Goal: Communication & Community: Answer question/provide support

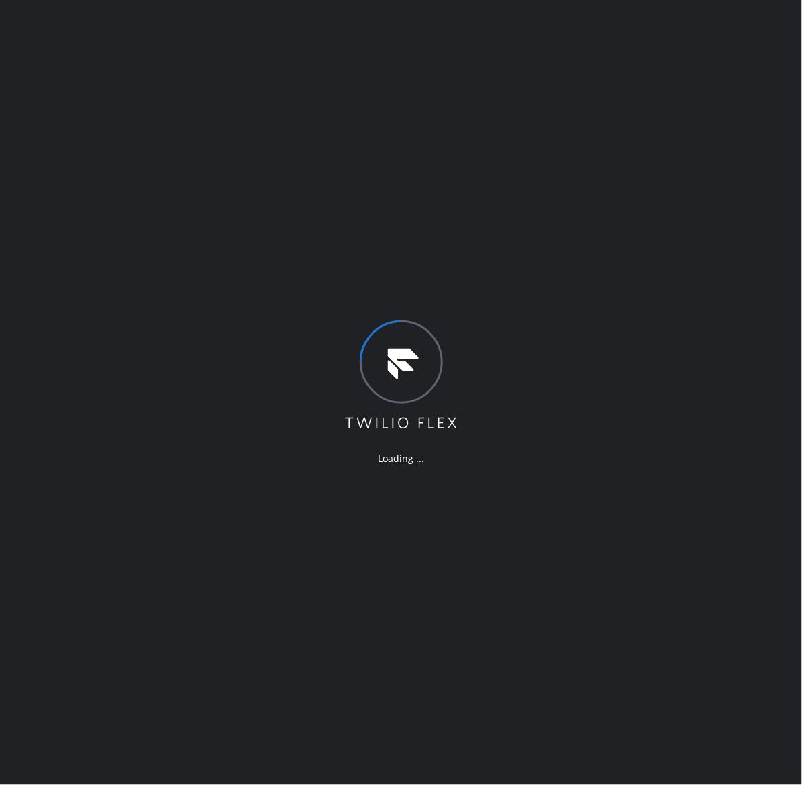
click at [98, 446] on div "Loading ..." at bounding box center [401, 392] width 802 height 785
click at [190, 308] on div "Loading ..." at bounding box center [401, 392] width 802 height 785
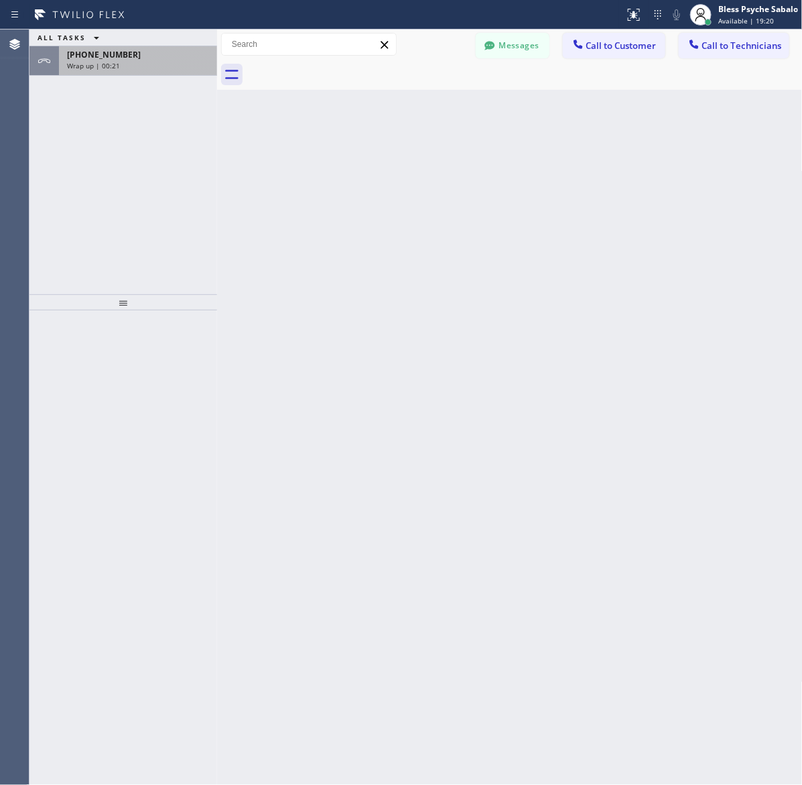
click at [173, 61] on div "Wrap up | 00:21" at bounding box center [138, 65] width 142 height 9
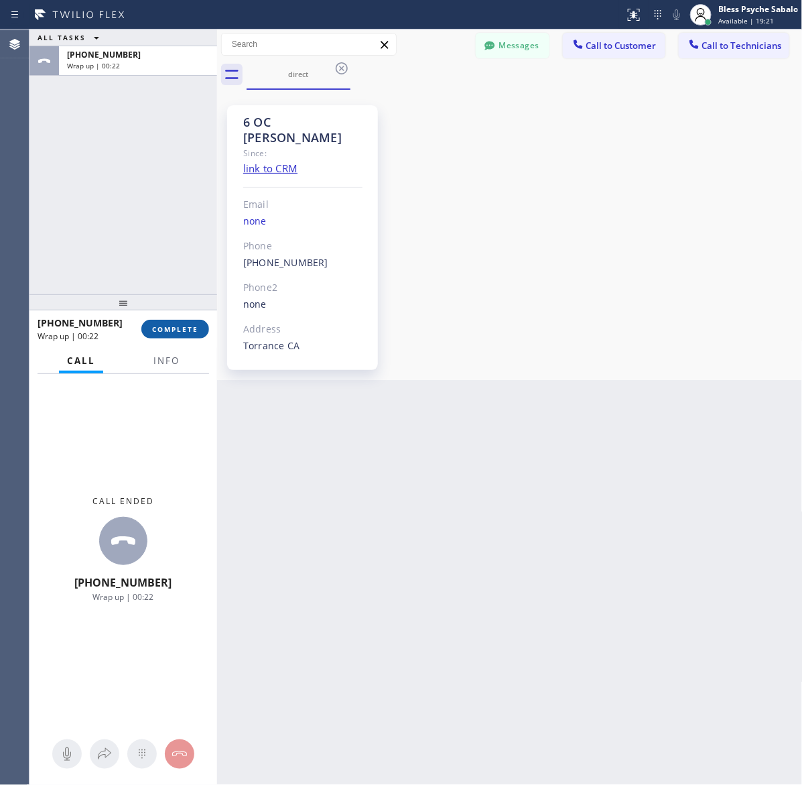
click at [191, 324] on span "COMPLETE" at bounding box center [175, 328] width 46 height 9
drag, startPoint x: 464, startPoint y: 313, endPoint x: 476, endPoint y: 229, distance: 85.3
click at [464, 307] on div "6 OC [PERSON_NAME] Since: link to CRM Email none Phone [PHONE_NUMBER] Outbound …" at bounding box center [510, 235] width 579 height 284
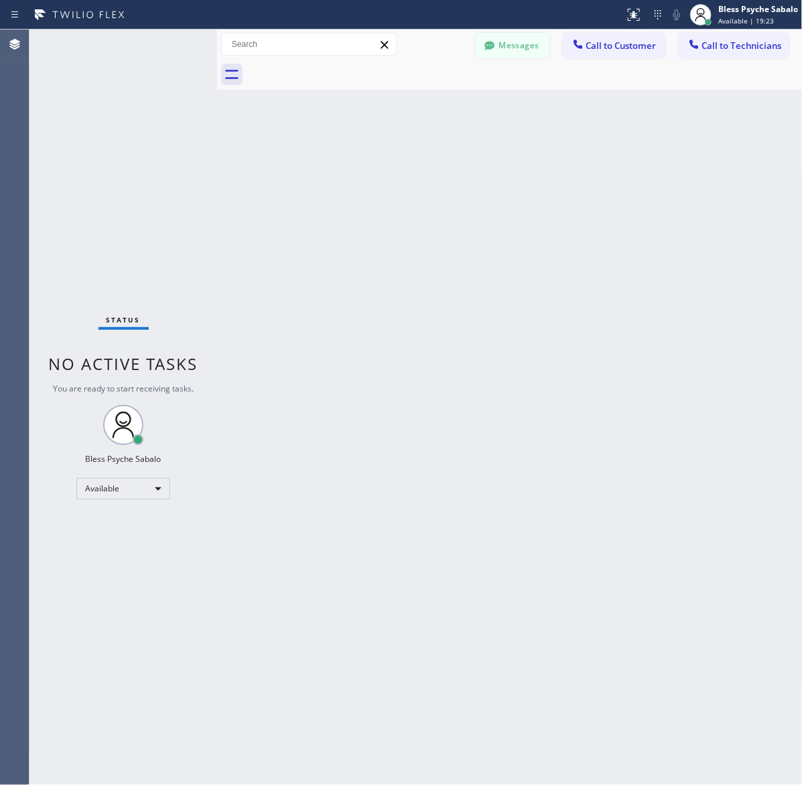
click at [513, 48] on button "Messages" at bounding box center [513, 45] width 74 height 25
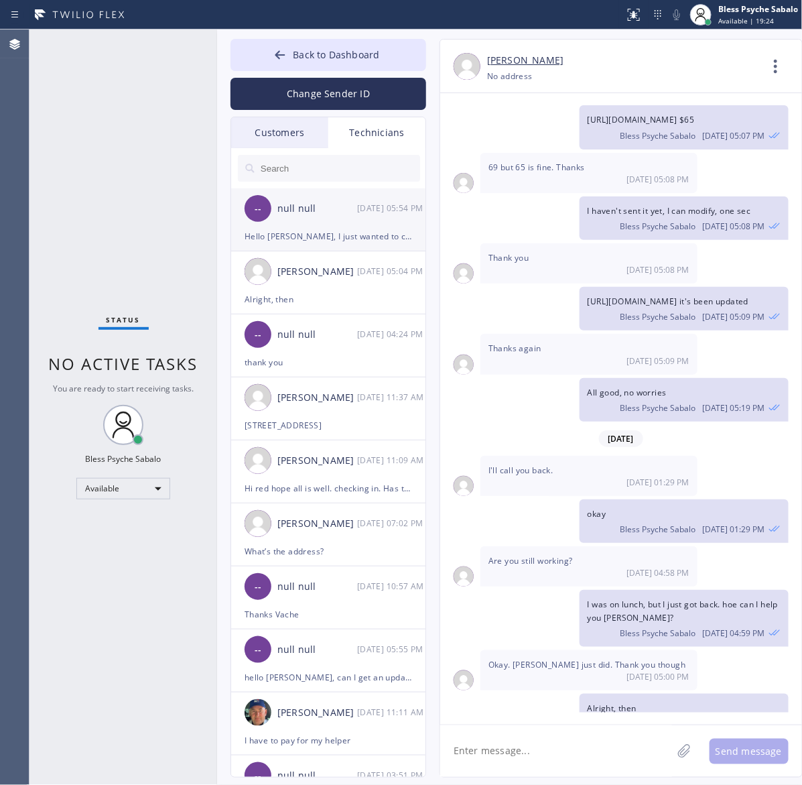
click at [342, 223] on div "-- null null [DATE] 05:54 PM" at bounding box center [329, 208] width 196 height 40
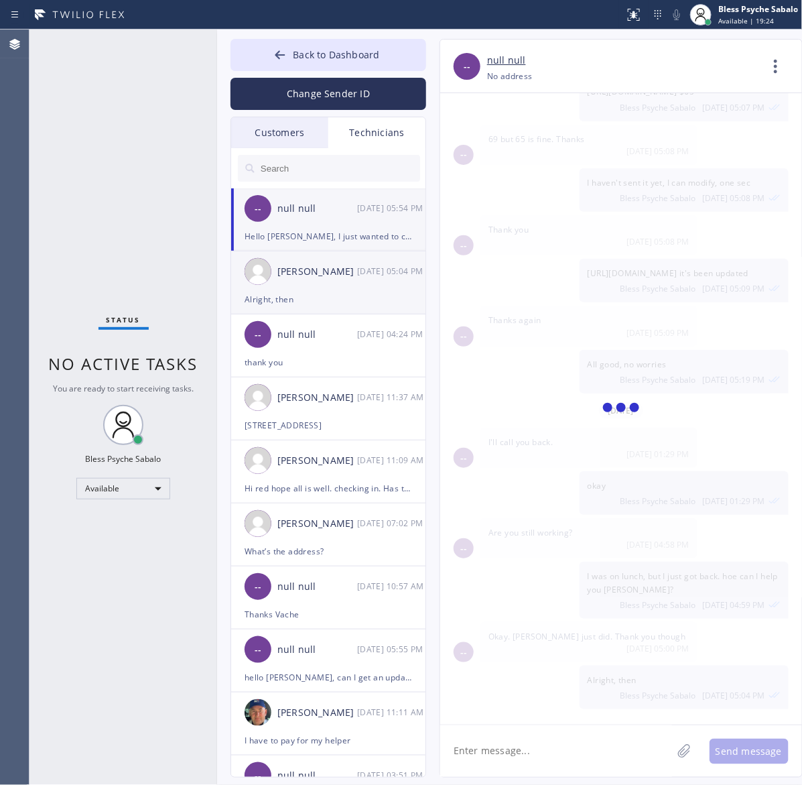
click at [326, 285] on div "[PERSON_NAME] [DATE] 05:04 PM" at bounding box center [329, 271] width 196 height 40
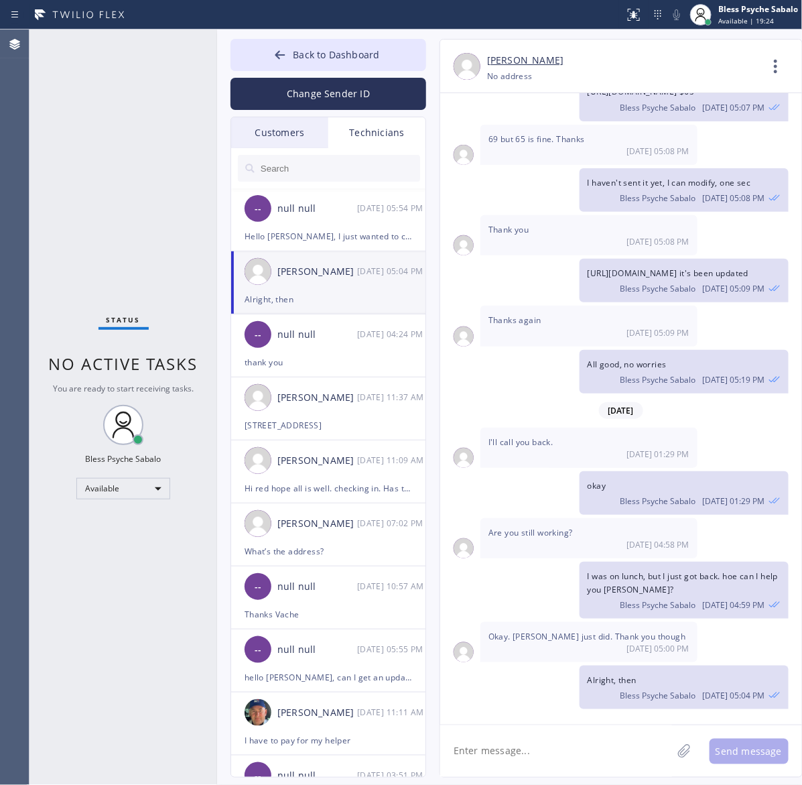
scroll to position [5778, 0]
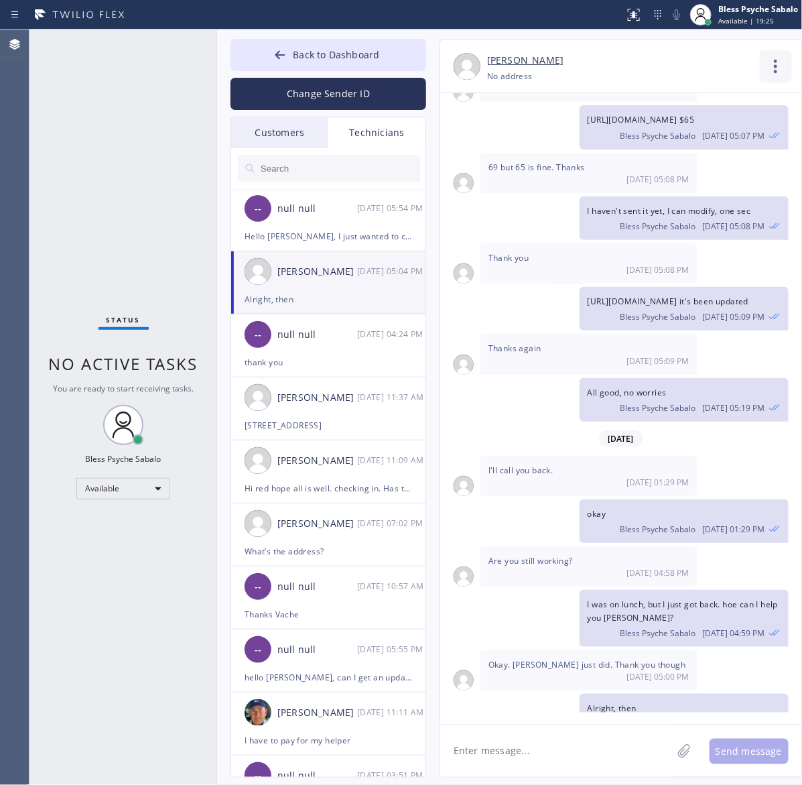
click at [774, 68] on icon at bounding box center [776, 66] width 32 height 32
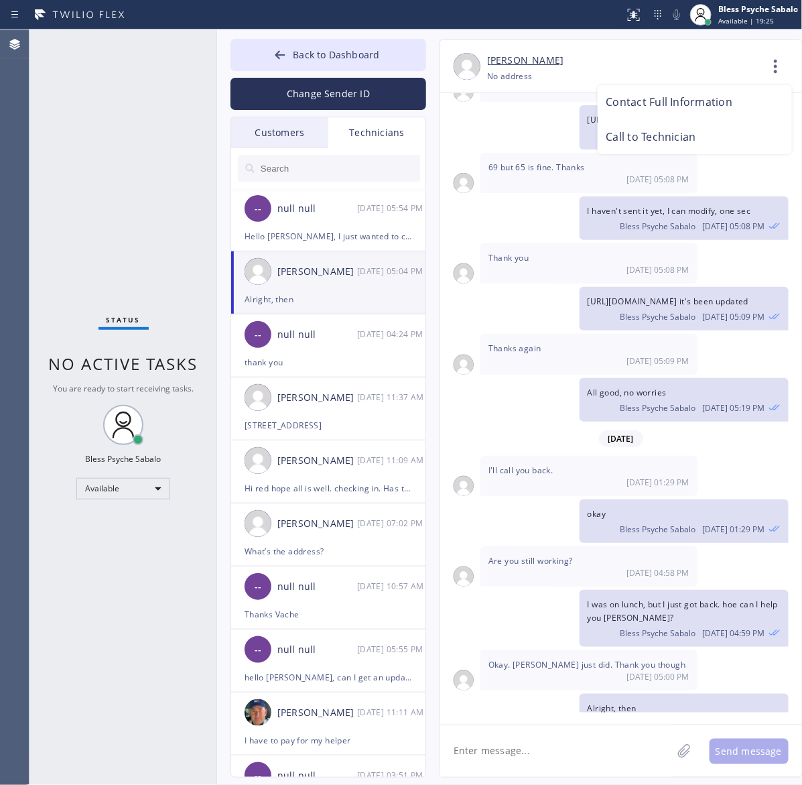
click at [706, 141] on li "Call to Technician" at bounding box center [695, 137] width 194 height 35
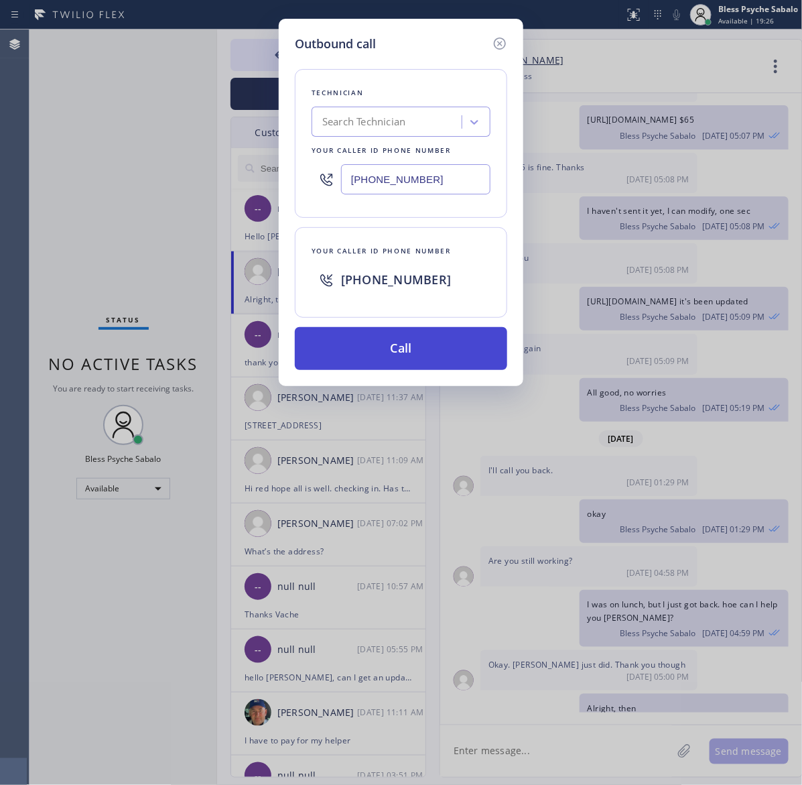
click at [469, 343] on button "Call" at bounding box center [401, 348] width 212 height 43
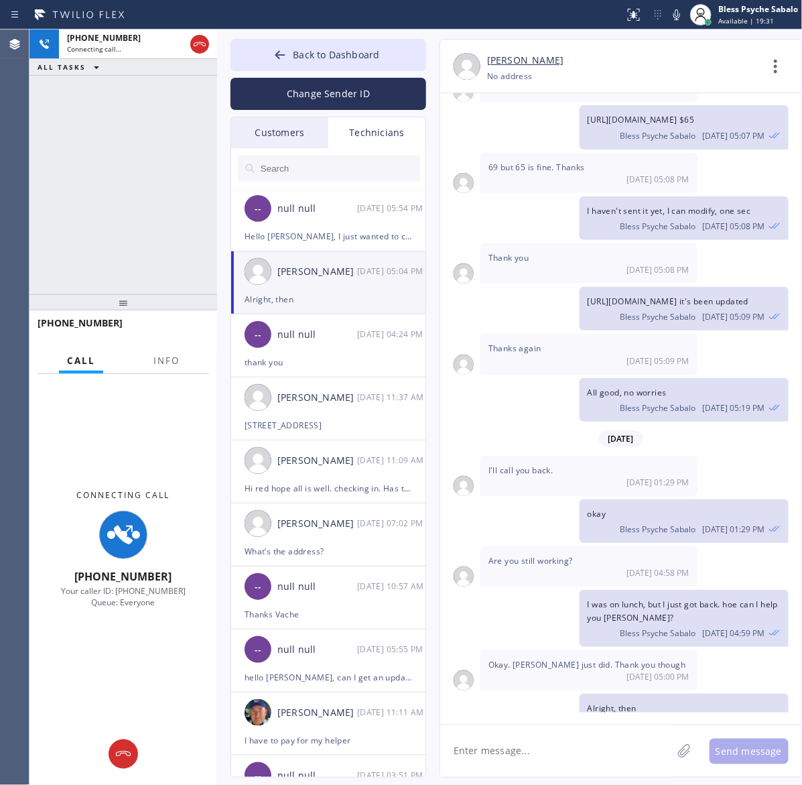
click at [477, 714] on div "[DATE] Hello [PERSON_NAME], my name is Red one of the dispatchers here at 5 Sta…" at bounding box center [621, 408] width 362 height 631
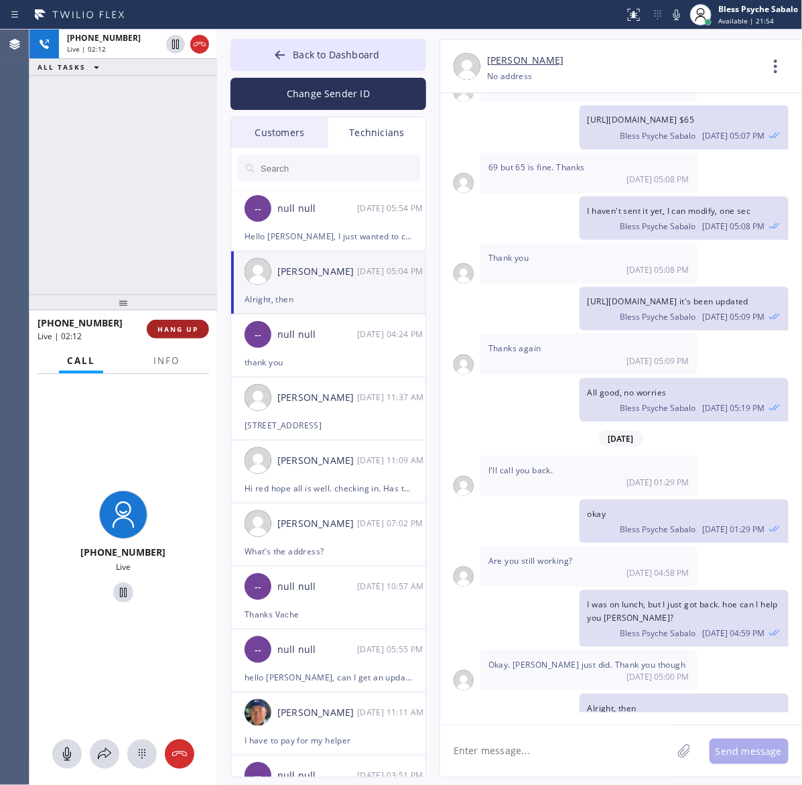
click at [198, 324] on span "HANG UP" at bounding box center [178, 328] width 41 height 9
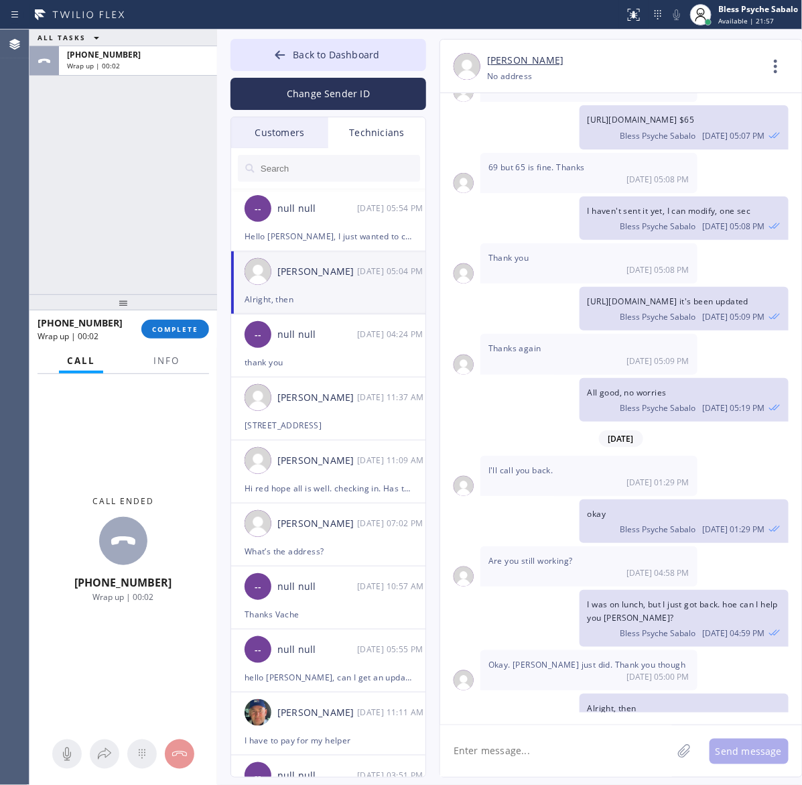
click at [156, 222] on div "ALL TASKS ALL TASKS ACTIVE TASKS TASKS IN WRAP UP [PHONE_NUMBER] Wrap up | 00:02" at bounding box center [123, 161] width 188 height 265
click at [507, 745] on textarea at bounding box center [556, 751] width 232 height 52
click at [477, 746] on textarea at bounding box center [556, 751] width 232 height 52
type textarea "Can I have the zip of this costumer?"
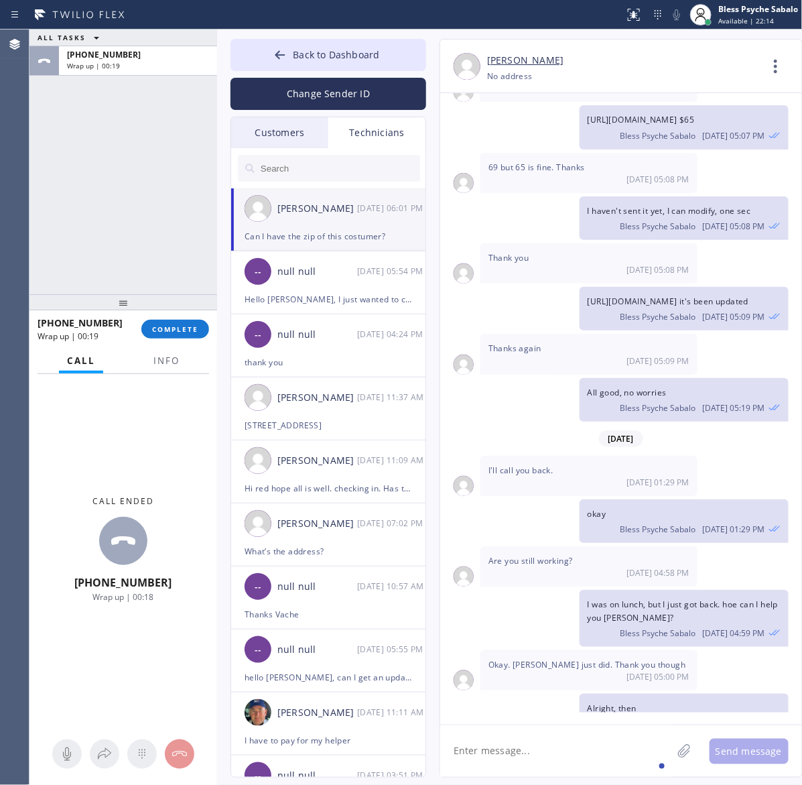
scroll to position [5825, 0]
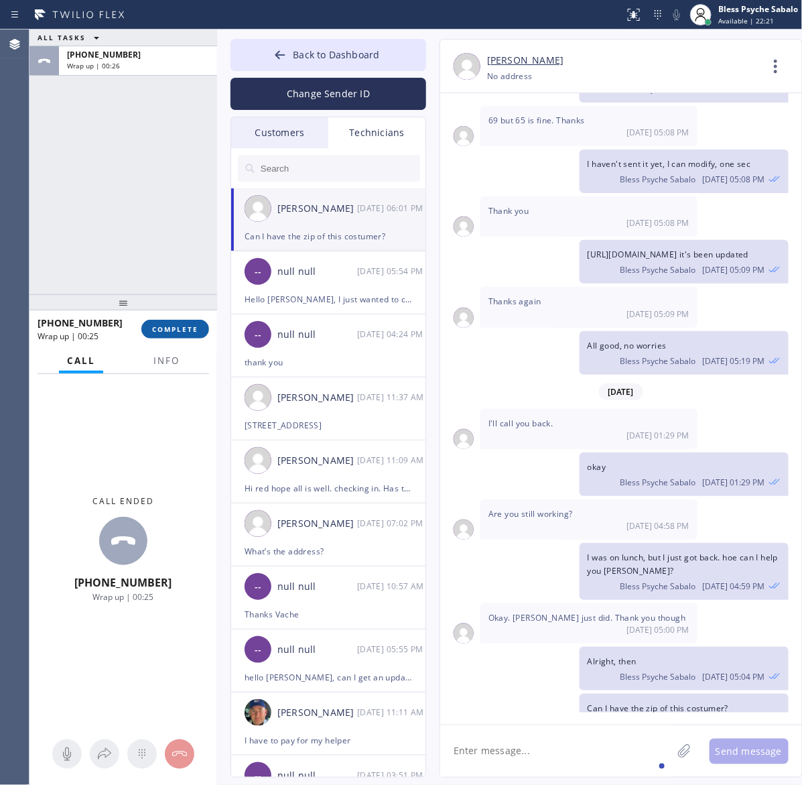
click at [168, 328] on span "COMPLETE" at bounding box center [175, 328] width 46 height 9
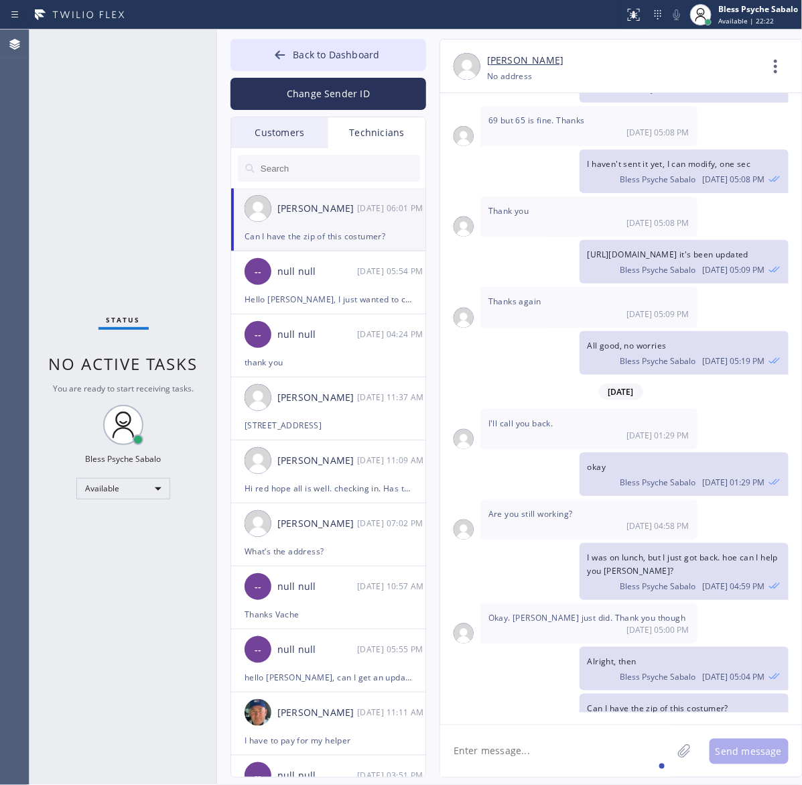
click at [179, 272] on div "Status No active tasks You are ready to start receiving tasks. Bless Psyche Sab…" at bounding box center [123, 406] width 188 height 755
click at [597, 746] on textarea at bounding box center [556, 751] width 232 height 52
type textarea "zip code"
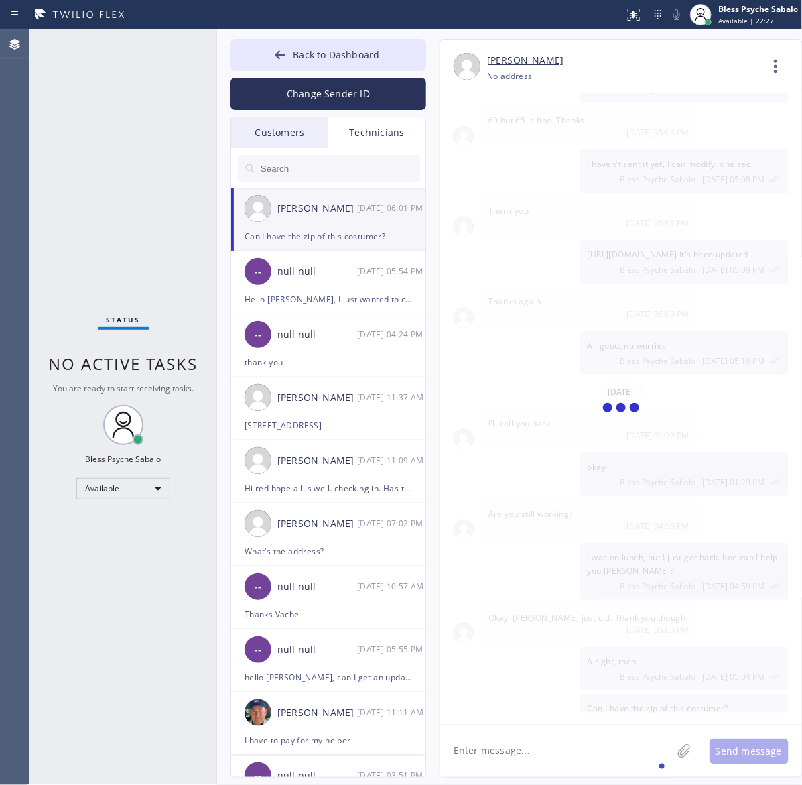
scroll to position [5872, 0]
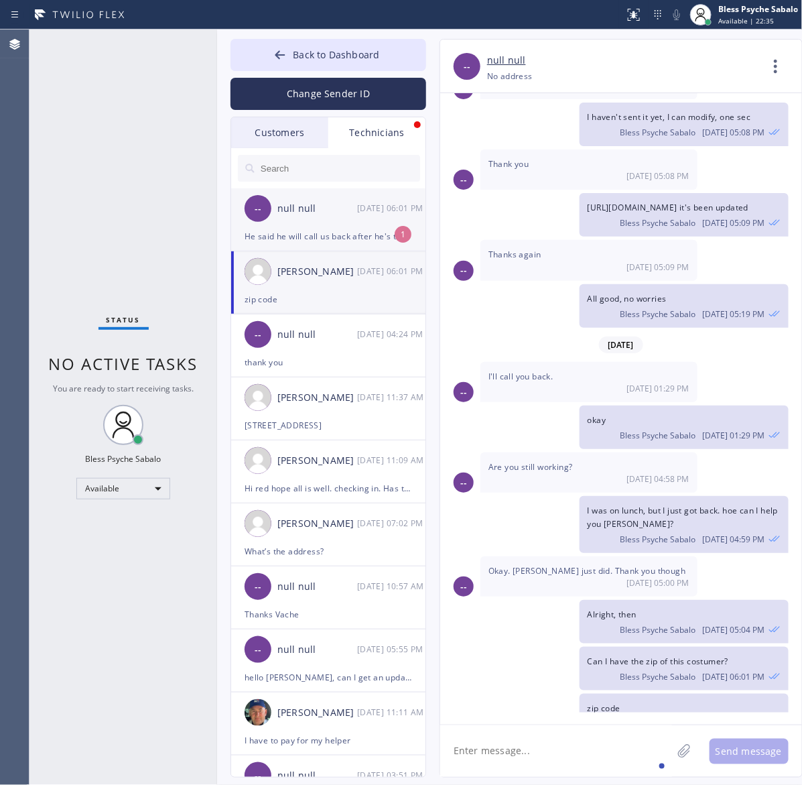
click at [293, 229] on div "He said he will call us back after he's talking to his wife" at bounding box center [329, 236] width 168 height 15
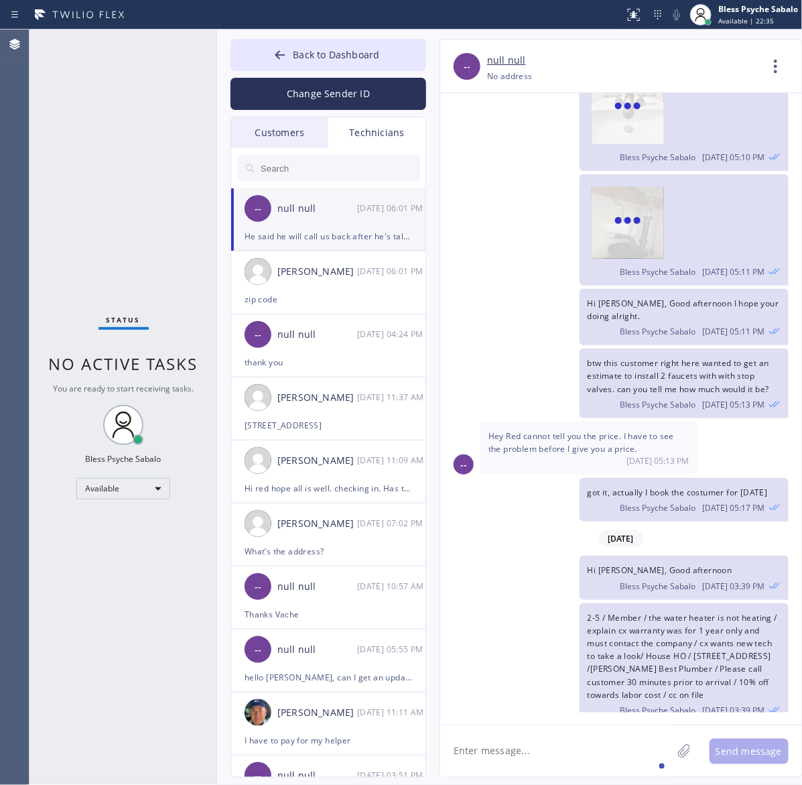
scroll to position [21868, 0]
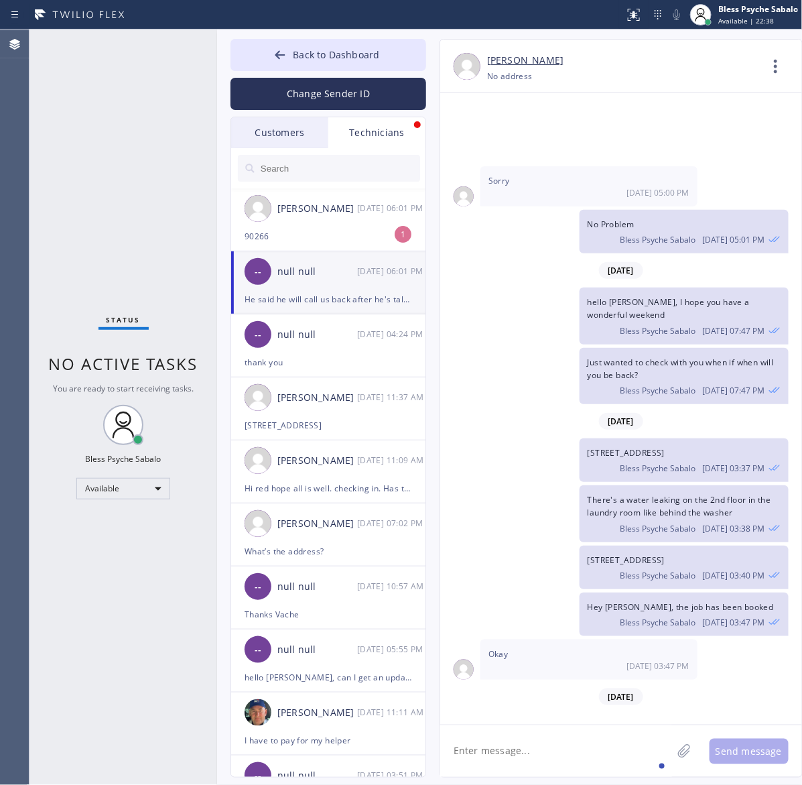
click at [326, 280] on div "-- null null [DATE] 06:01 PM" at bounding box center [329, 271] width 196 height 40
click at [344, 229] on div "90266" at bounding box center [329, 236] width 168 height 15
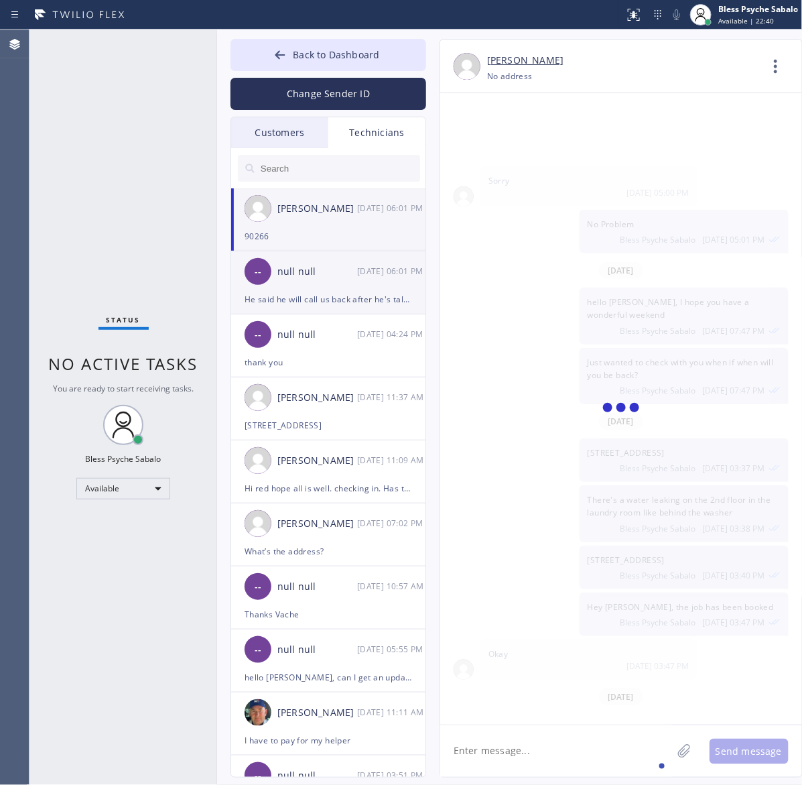
scroll to position [5914, 0]
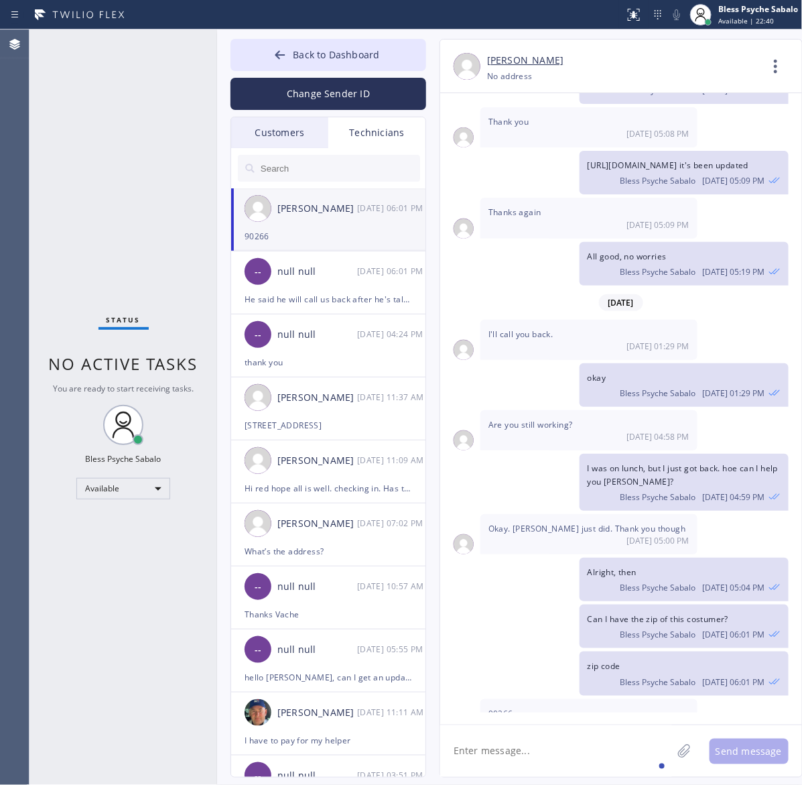
click at [259, 236] on div "90266" at bounding box center [329, 236] width 168 height 15
copy div "90266"
click at [118, 237] on div "Status No active tasks You are ready to start receiving tasks. Bless Psyche Sab…" at bounding box center [123, 406] width 188 height 755
drag, startPoint x: 114, startPoint y: 564, endPoint x: 126, endPoint y: 519, distance: 46.5
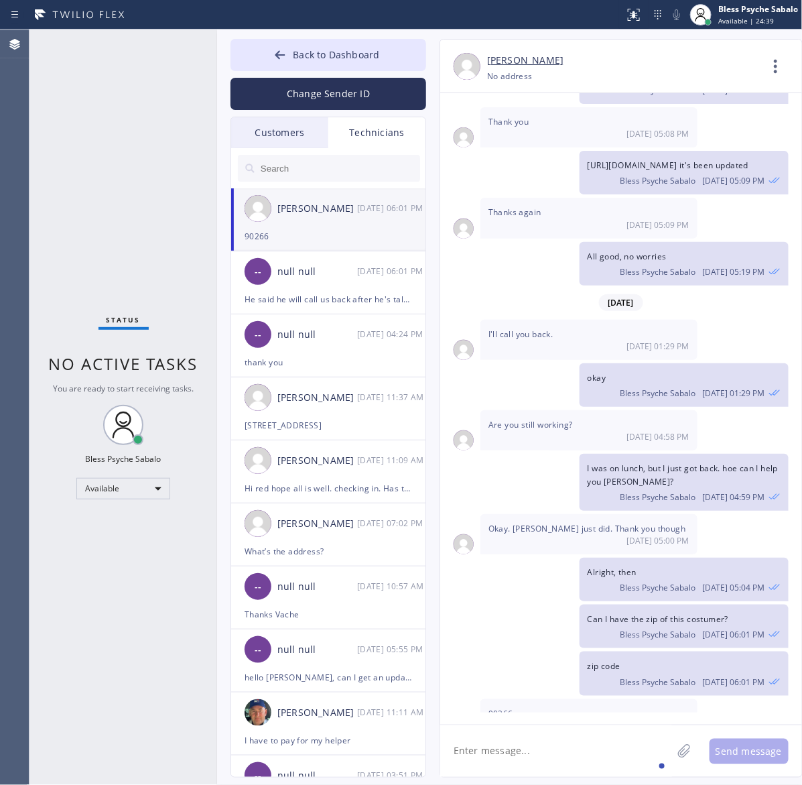
click at [115, 564] on div "Status No active tasks You are ready to start receiving tasks. Bless Psyche Sab…" at bounding box center [123, 406] width 188 height 755
click at [87, 178] on div "Status No active tasks You are ready to start receiving tasks. Bless Psyche Sab…" at bounding box center [123, 406] width 188 height 755
click at [314, 270] on div "null null" at bounding box center [317, 271] width 80 height 15
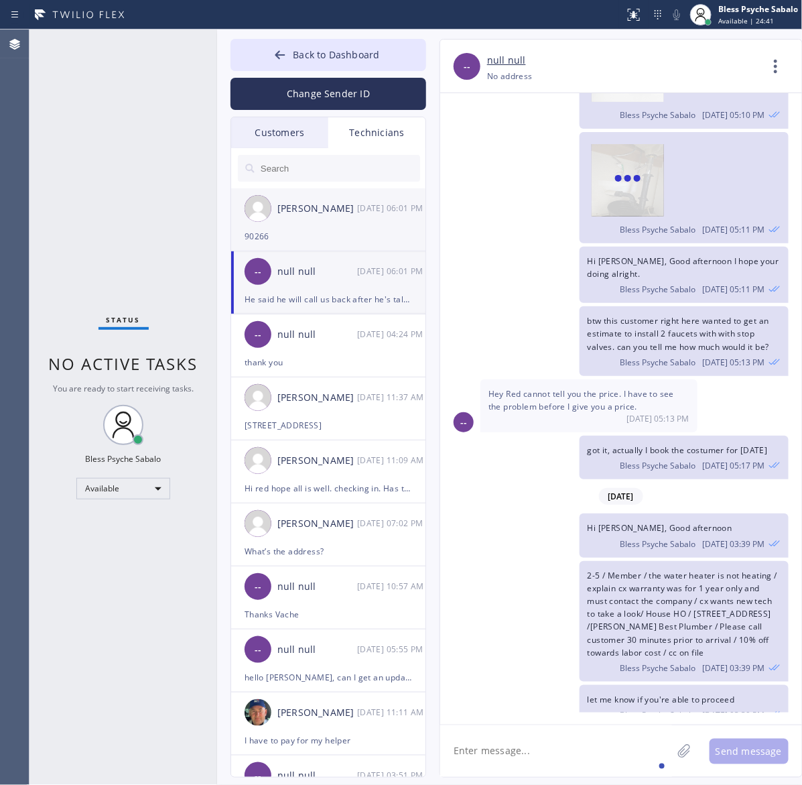
scroll to position [21868, 0]
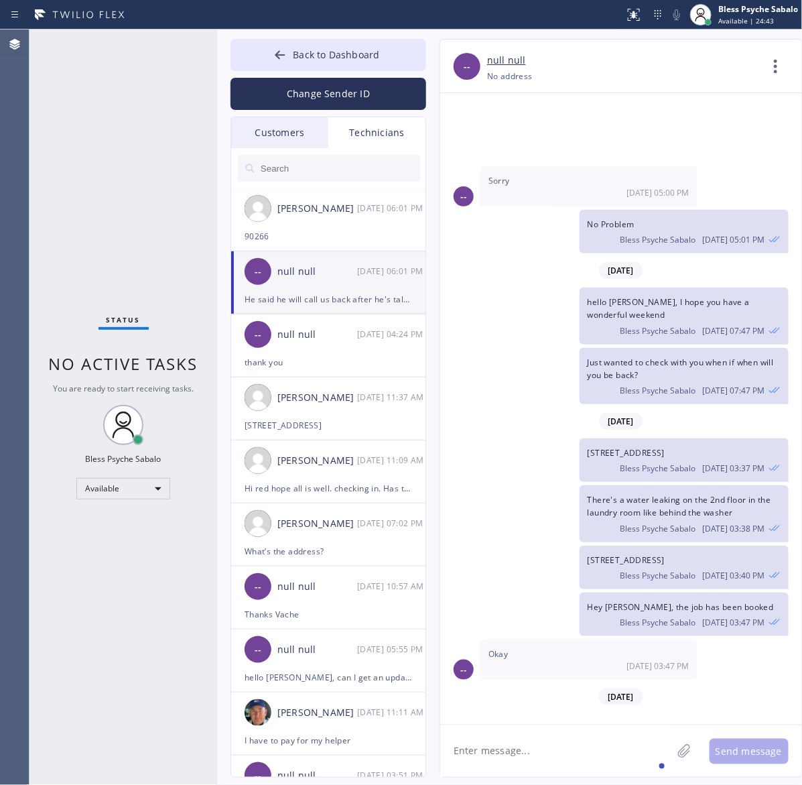
click at [588, 755] on textarea at bounding box center [556, 751] width 232 height 52
type textarea "f"
type textarea "got it, thanks [PERSON_NAME]"
drag, startPoint x: 574, startPoint y: 738, endPoint x: 576, endPoint y: 748, distance: 10.3
click at [577, 739] on textarea "got it, thanks [PERSON_NAME]" at bounding box center [568, 751] width 256 height 52
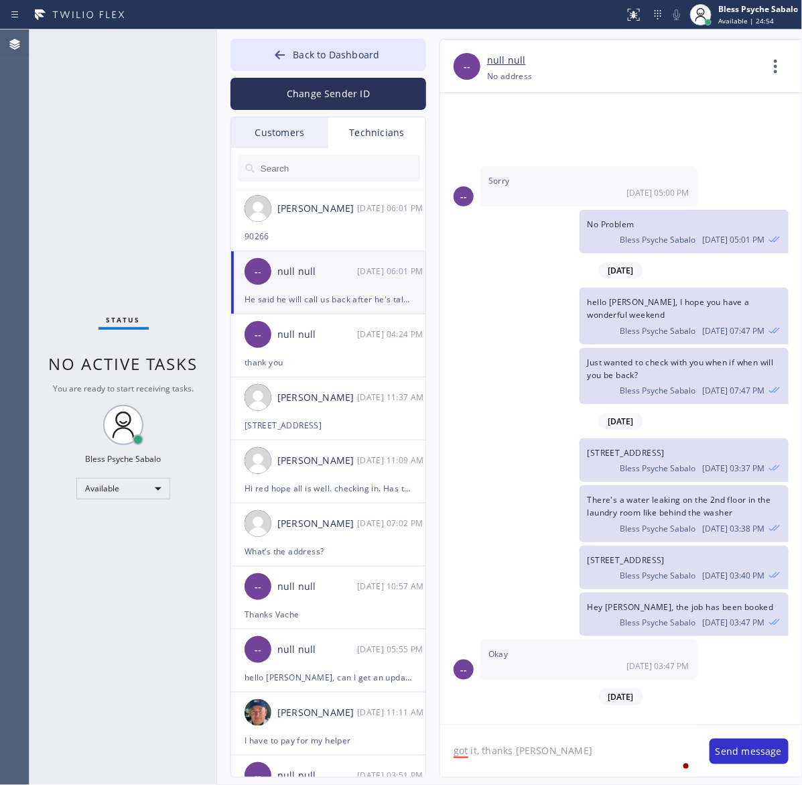
click at [570, 751] on textarea "got it, thanks [PERSON_NAME]" at bounding box center [568, 751] width 256 height 52
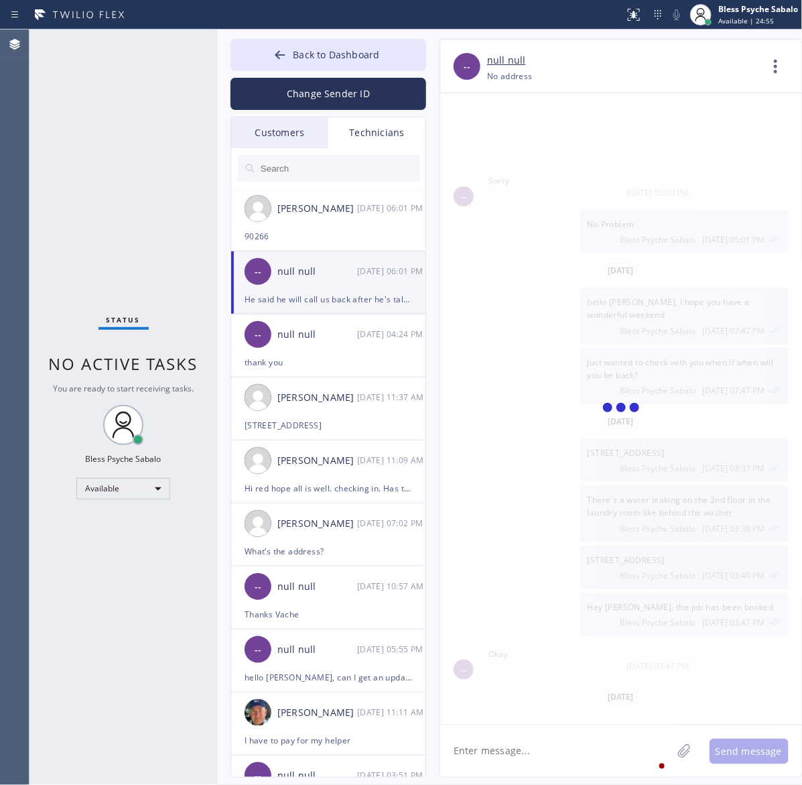
scroll to position [21915, 0]
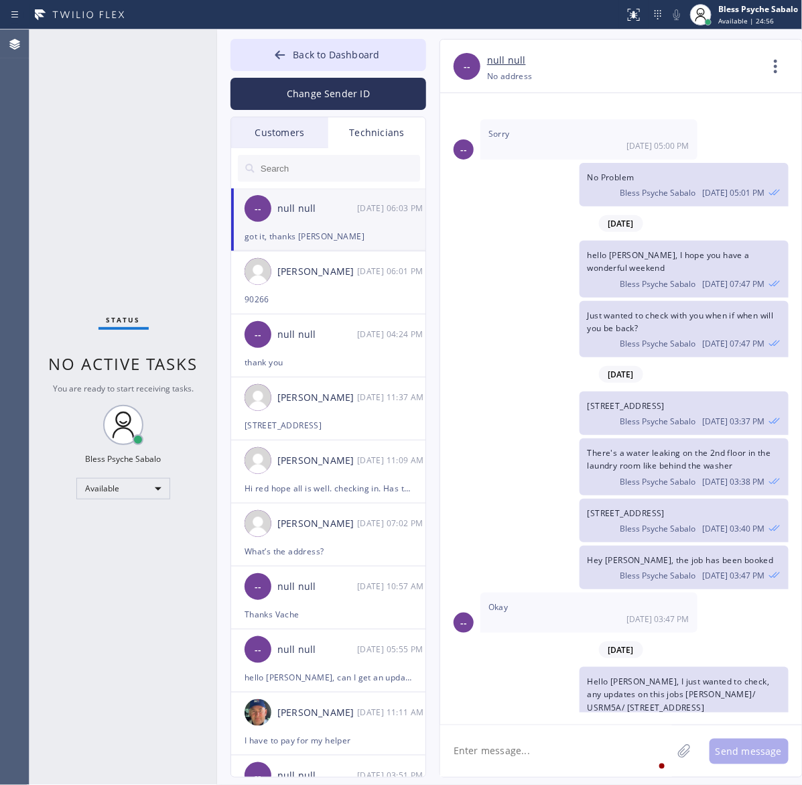
drag, startPoint x: 505, startPoint y: 641, endPoint x: 486, endPoint y: 629, distance: 22.7
click at [486, 740] on div "He said he will call us back after he's talking to his wife [DEMOGRAPHIC_DATA][…" at bounding box center [589, 766] width 217 height 53
copy span "He said he will call us back after he's talking to his wife"
click at [605, 742] on textarea at bounding box center [556, 751] width 232 height 52
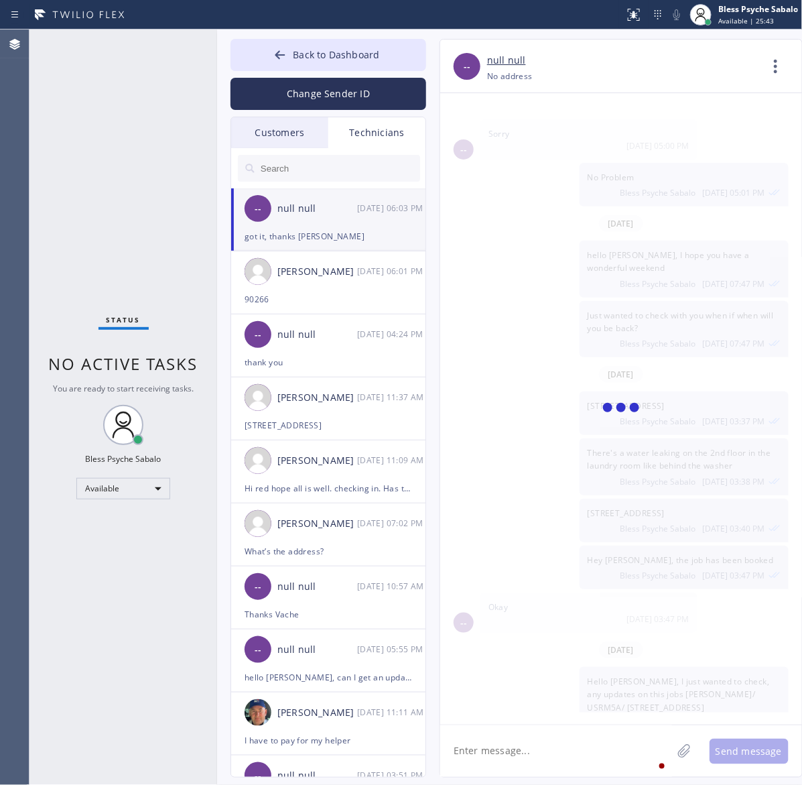
click at [601, 755] on textarea at bounding box center [556, 751] width 232 height 52
drag, startPoint x: 139, startPoint y: 560, endPoint x: 141, endPoint y: 546, distance: 14.2
click at [141, 558] on div "Status No active tasks You are ready to start receiving tasks. Bless Psyche Sab…" at bounding box center [123, 406] width 188 height 755
click at [336, 255] on div "[PERSON_NAME] [DATE] 06:01 PM" at bounding box center [329, 271] width 196 height 40
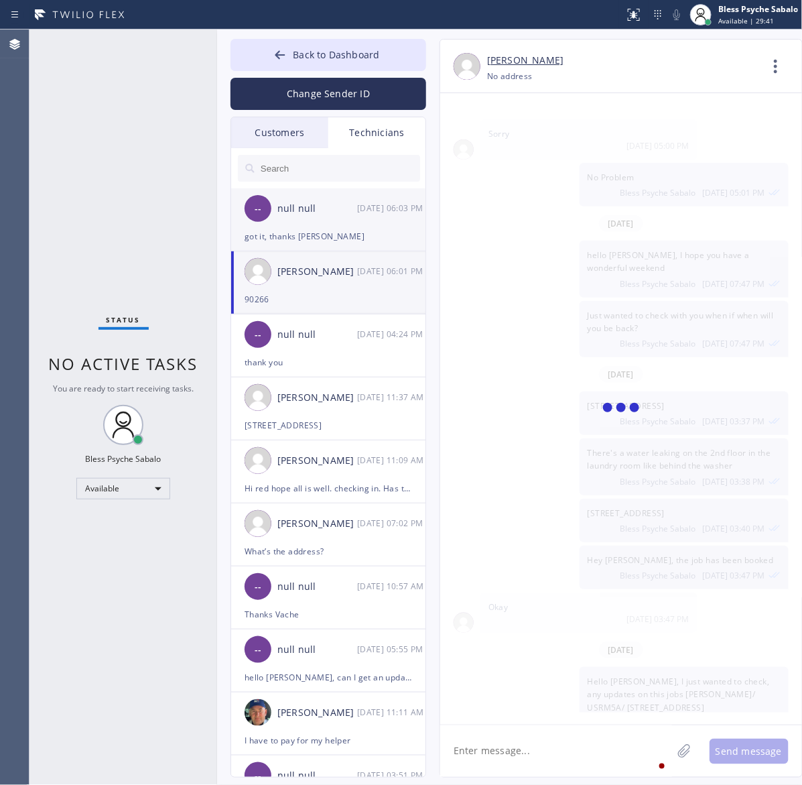
scroll to position [5914, 0]
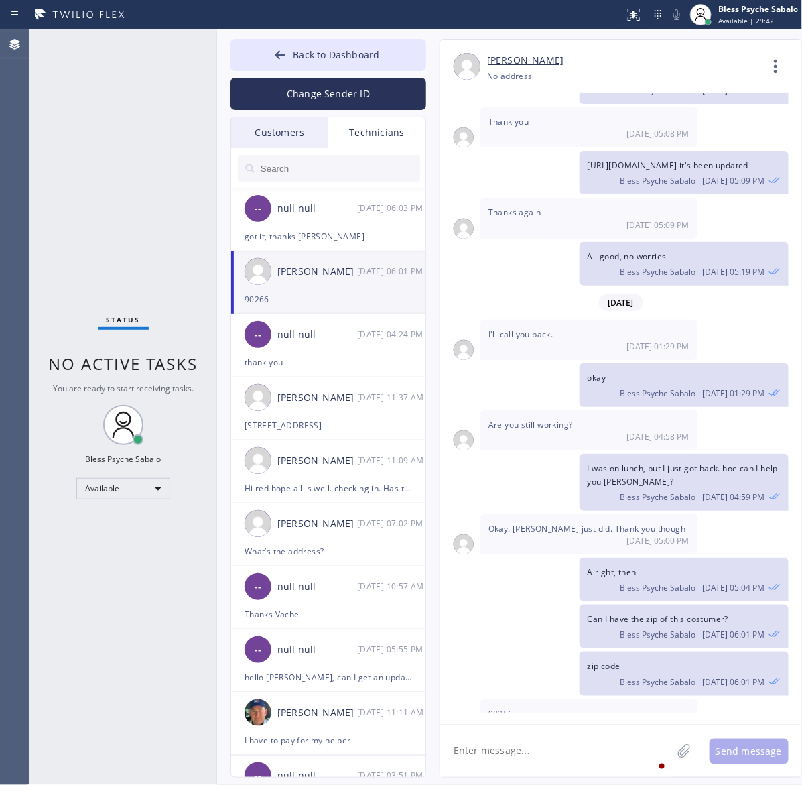
click at [387, 145] on div "Technicians" at bounding box center [376, 132] width 97 height 31
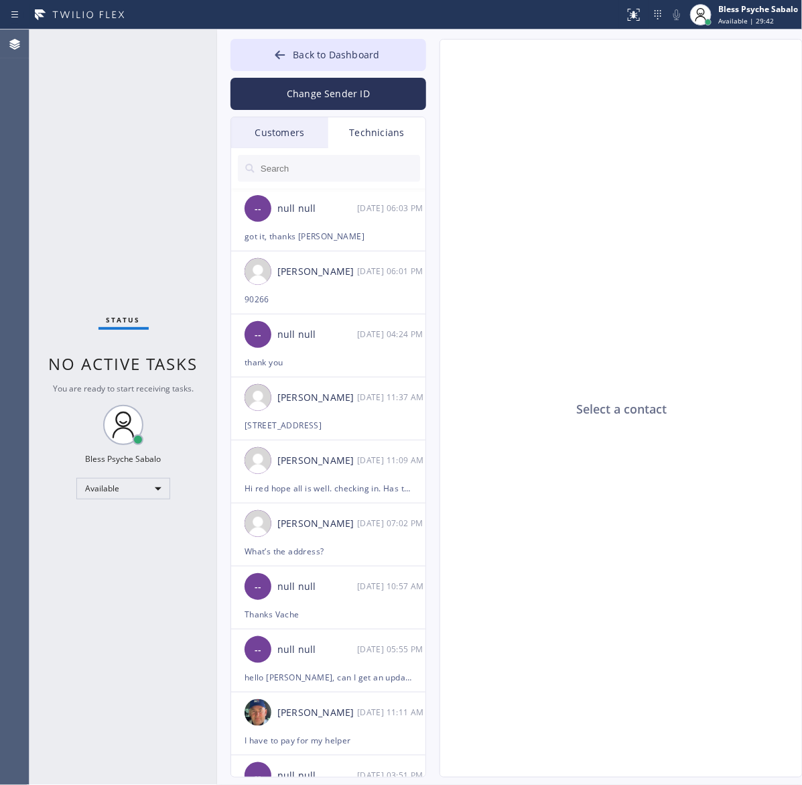
click at [367, 161] on input "text" at bounding box center [339, 168] width 161 height 27
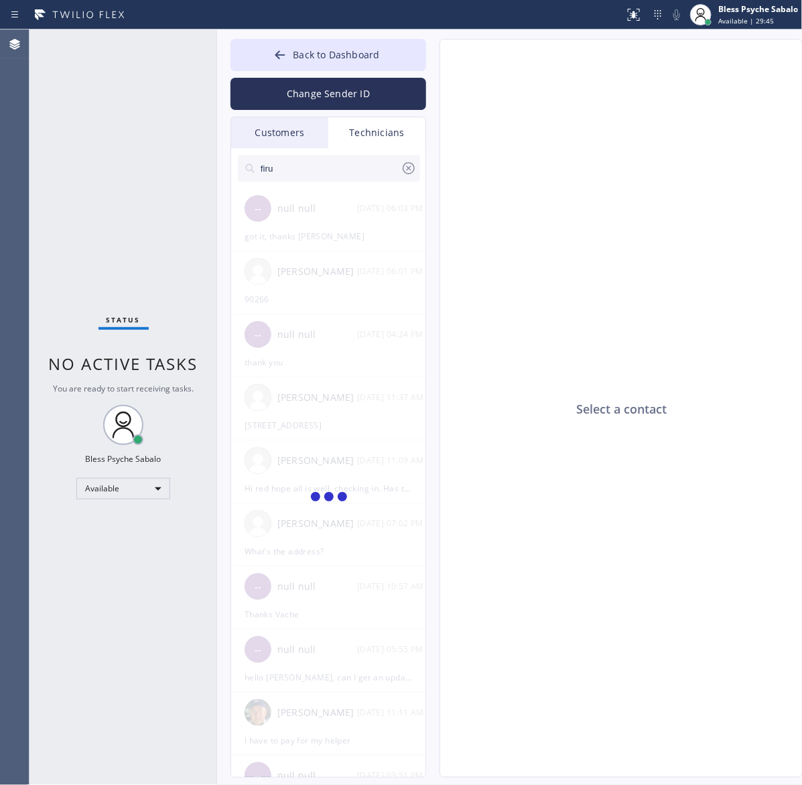
type input "firu"
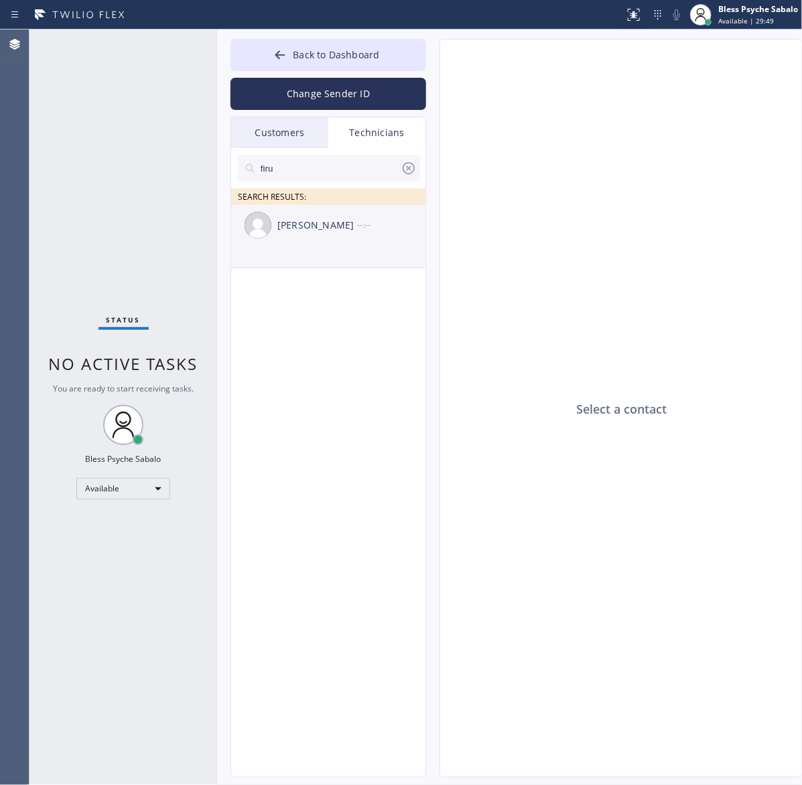
click at [313, 225] on div "[PERSON_NAME]" at bounding box center [317, 225] width 80 height 15
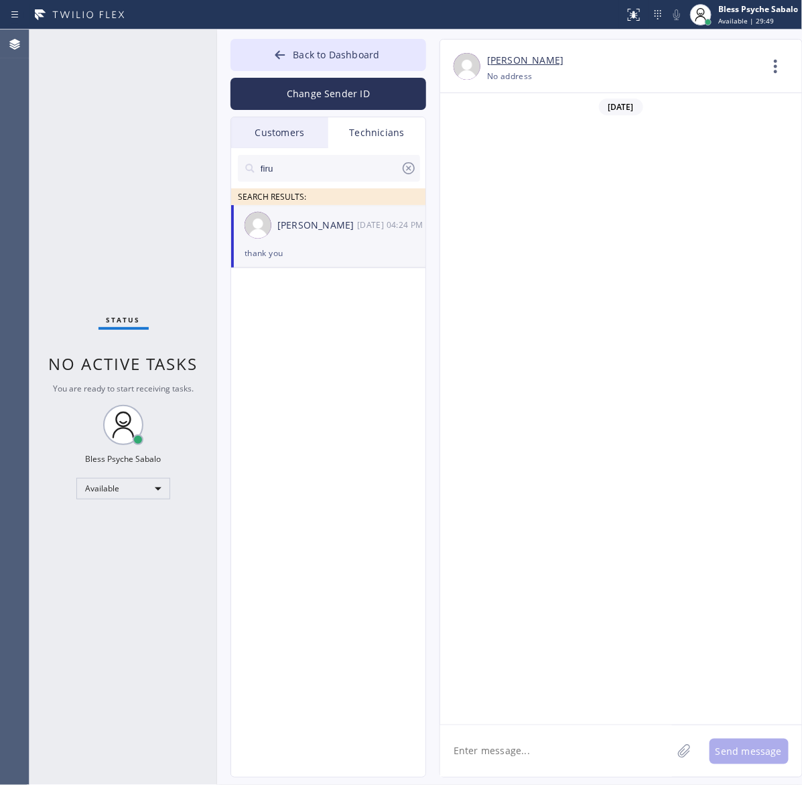
scroll to position [8426, 0]
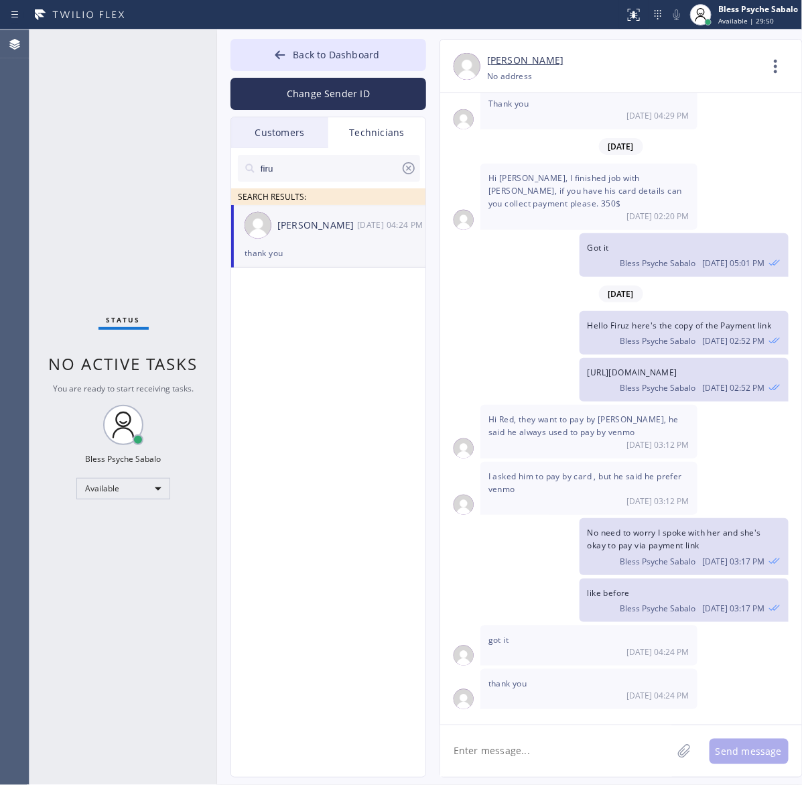
click at [564, 384] on div "[URL][DOMAIN_NAME] Bless Psyche Sabalo [DATE] 02:52 PM" at bounding box center [614, 380] width 349 height 44
click at [772, 79] on icon at bounding box center [776, 66] width 32 height 32
click at [674, 141] on li "Call to Technician" at bounding box center [695, 137] width 194 height 35
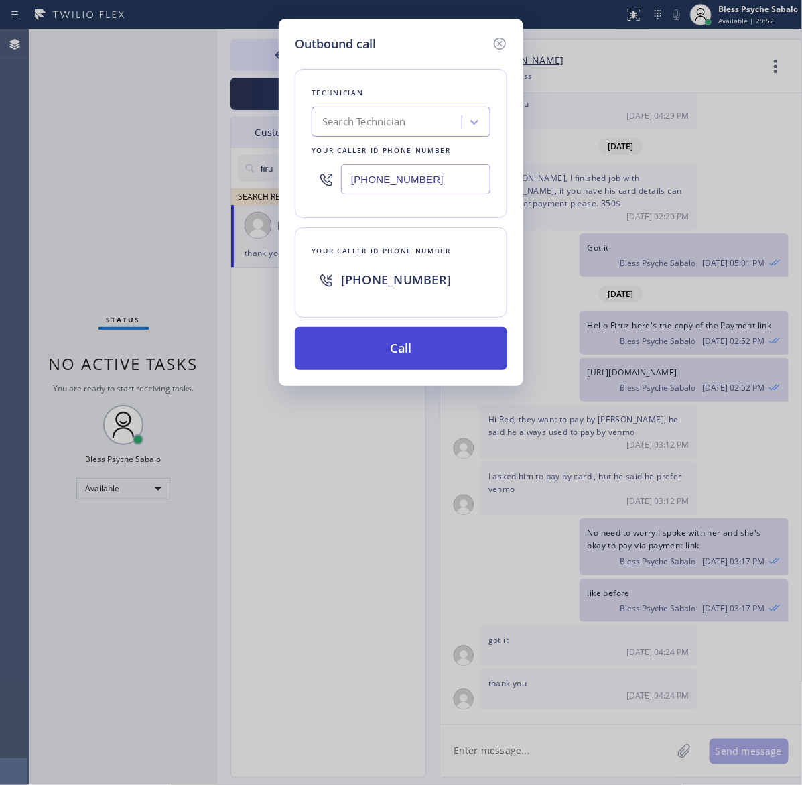
click at [467, 366] on button "Call" at bounding box center [401, 348] width 212 height 43
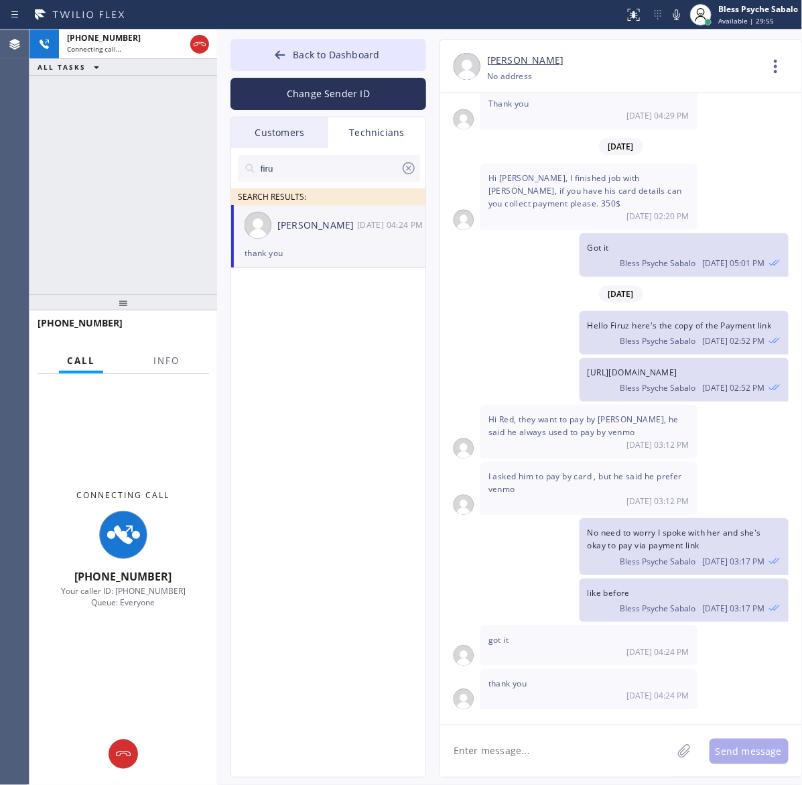
click at [419, 429] on div "firu SEARCH RESULTS: [PERSON_NAME] [DATE] 04:24 PM thank you" at bounding box center [329, 478] width 196 height 660
click at [317, 412] on div "firu SEARCH RESULTS: [PERSON_NAME] [DATE] 04:24 PM thank you" at bounding box center [329, 478] width 196 height 660
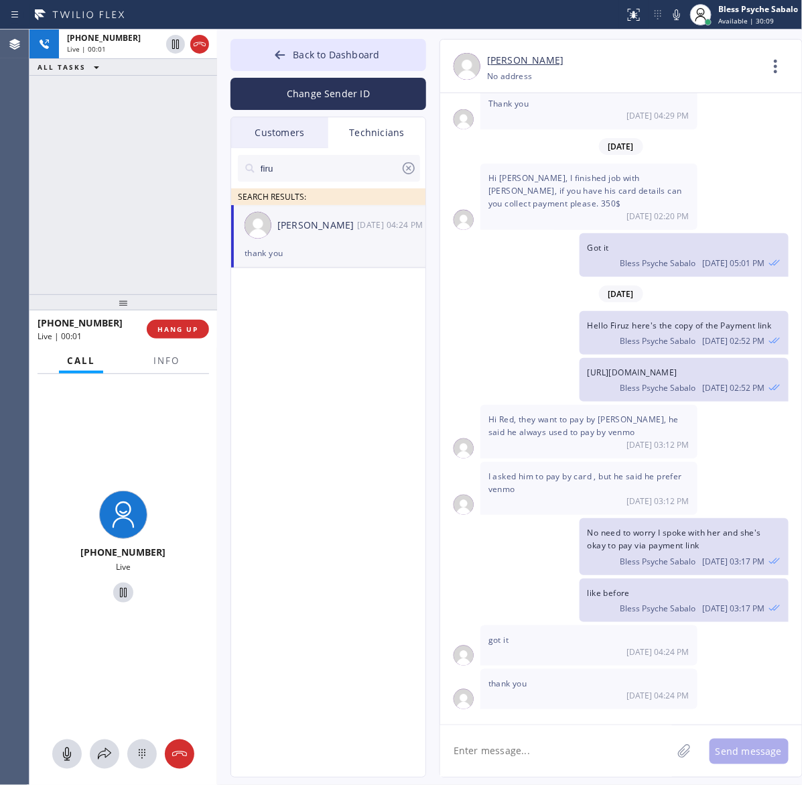
click at [275, 360] on div "firu SEARCH RESULTS: [PERSON_NAME] [DATE] 04:24 PM thank you" at bounding box center [329, 478] width 196 height 660
click at [178, 330] on span "HANG UP" at bounding box center [178, 328] width 41 height 9
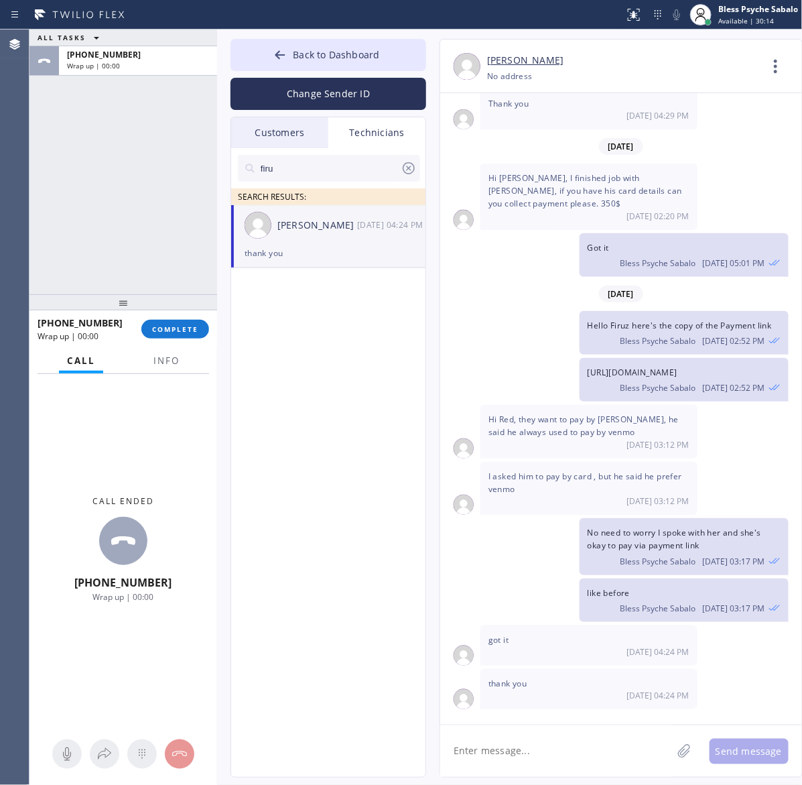
click at [280, 404] on div "firu SEARCH RESULTS: [PERSON_NAME] [DATE] 04:24 PM thank you" at bounding box center [329, 478] width 196 height 660
click at [778, 58] on icon at bounding box center [776, 66] width 32 height 32
click at [647, 139] on li "Call to Technician" at bounding box center [695, 137] width 194 height 35
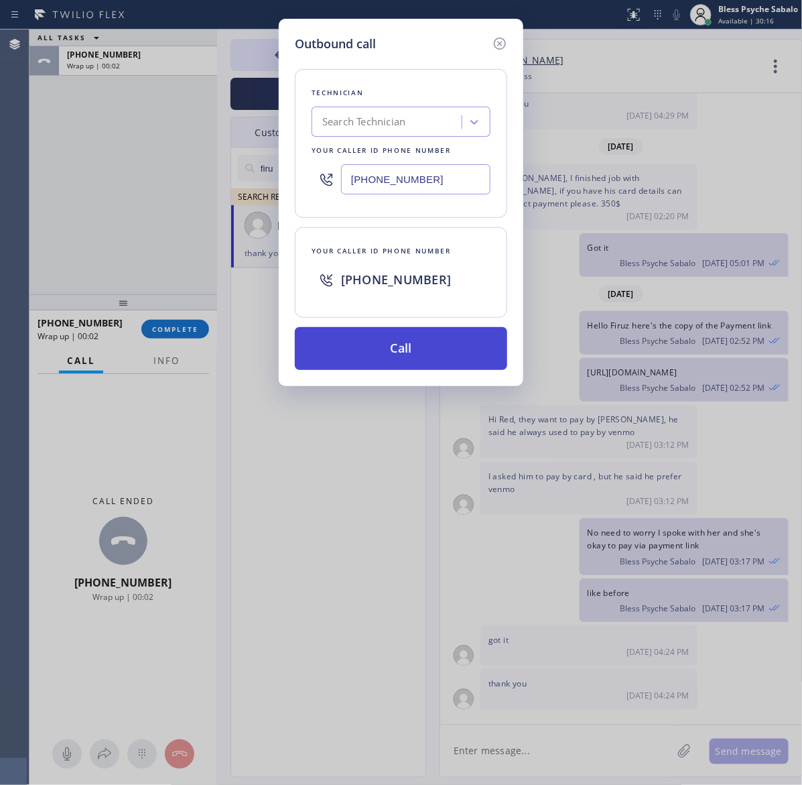
click at [443, 335] on button "Call" at bounding box center [401, 348] width 212 height 43
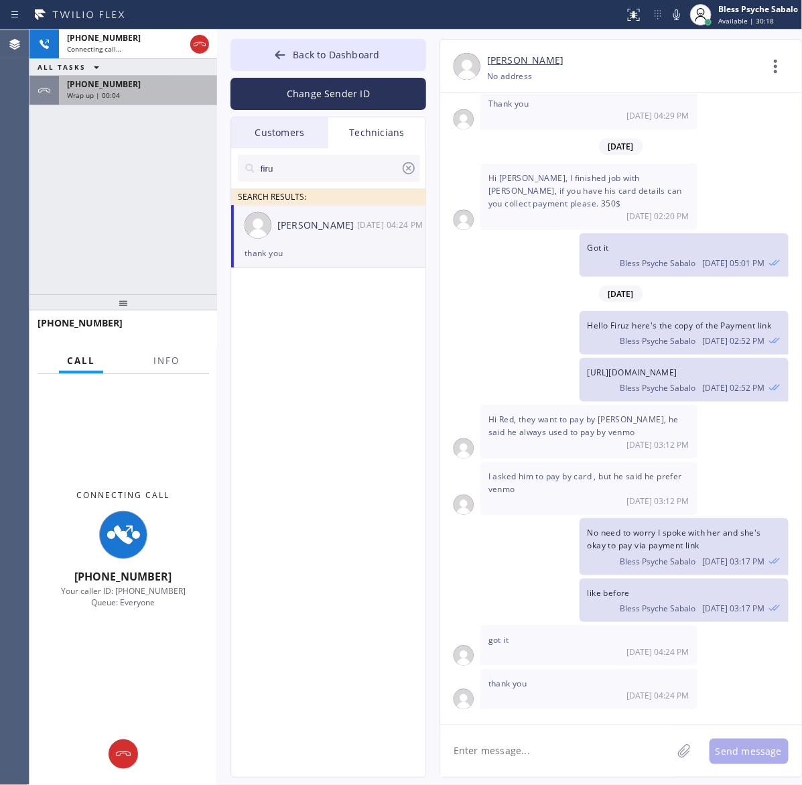
click at [188, 90] on div "Wrap up | 00:04" at bounding box center [138, 94] width 142 height 9
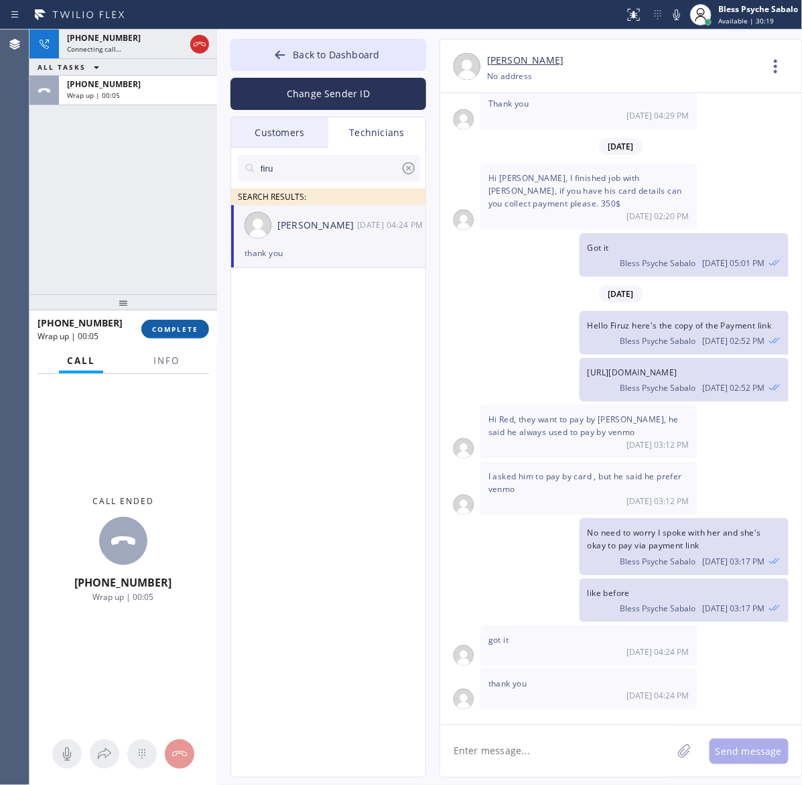
click at [188, 333] on button "COMPLETE" at bounding box center [175, 329] width 68 height 19
click at [125, 218] on div "[PHONE_NUMBER] Connecting call… ALL TASKS ALL TASKS ACTIVE TASKS TASKS IN WRAP …" at bounding box center [123, 161] width 188 height 265
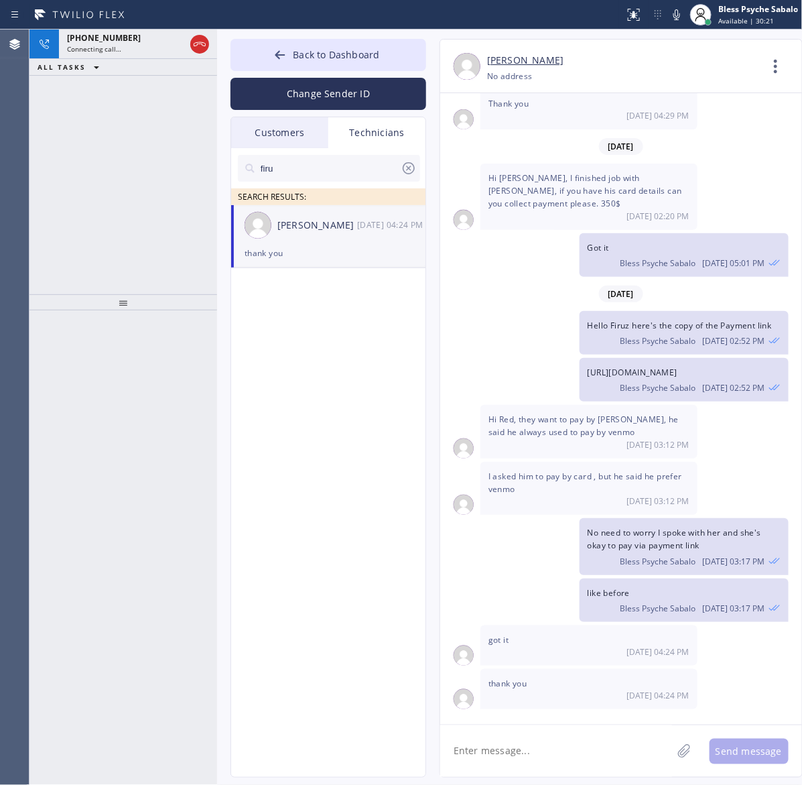
drag, startPoint x: 401, startPoint y: 752, endPoint x: 509, endPoint y: 776, distance: 111.1
click at [402, 752] on div "firu SEARCH RESULTS: [PERSON_NAME] [DATE] 04:24 PM thank you" at bounding box center [329, 478] width 196 height 660
click at [527, 747] on textarea at bounding box center [556, 751] width 232 height 52
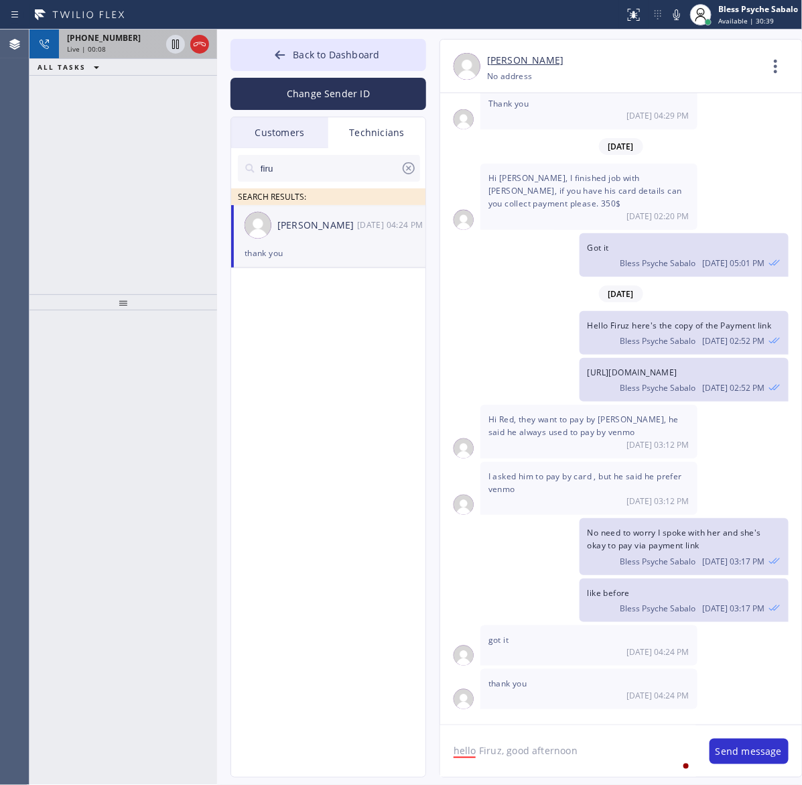
click at [211, 45] on div at bounding box center [188, 43] width 48 height 29
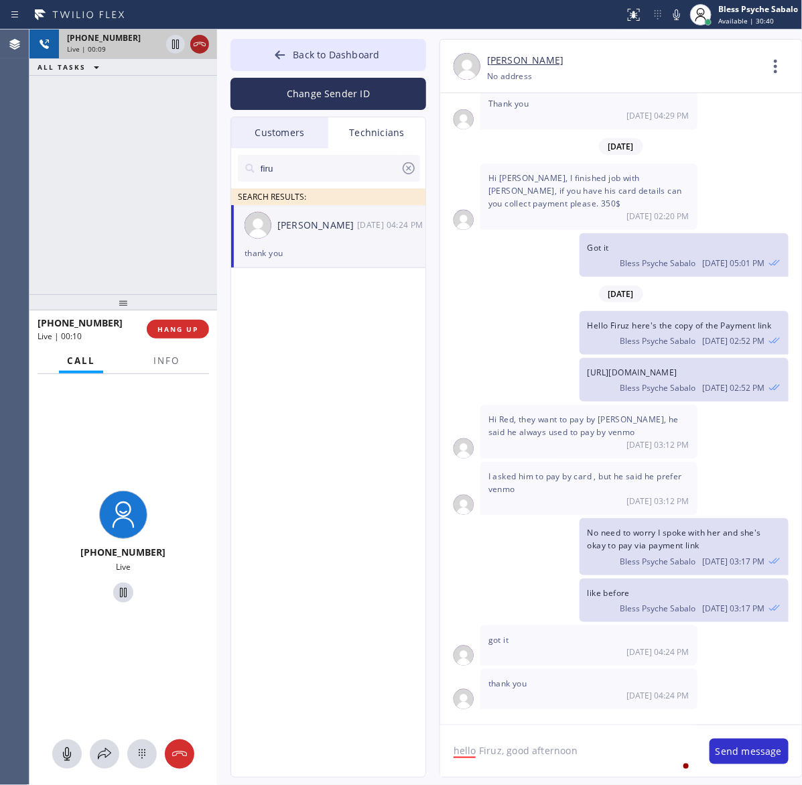
click at [192, 44] on icon at bounding box center [200, 44] width 16 height 16
click at [162, 330] on span "HANG UP" at bounding box center [178, 328] width 41 height 9
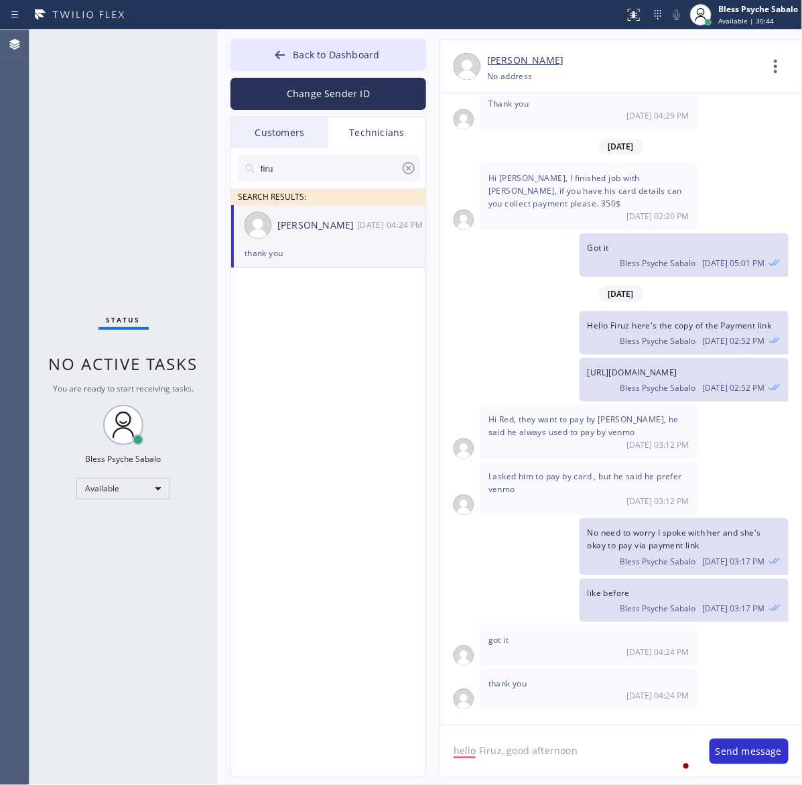
click at [583, 755] on textarea "hello Firuz, good afternoon" at bounding box center [568, 751] width 256 height 52
paste textarea "APTP3T"
click at [632, 749] on textarea "hello [PERSON_NAME], good afternoon APTP3T" at bounding box center [568, 751] width 256 height 52
click at [582, 752] on textarea "hello [PERSON_NAME], good afternoon APTP3T" at bounding box center [568, 751] width 256 height 52
click at [578, 751] on textarea "hello [PERSON_NAME], good afternoon APTP3T" at bounding box center [568, 751] width 256 height 52
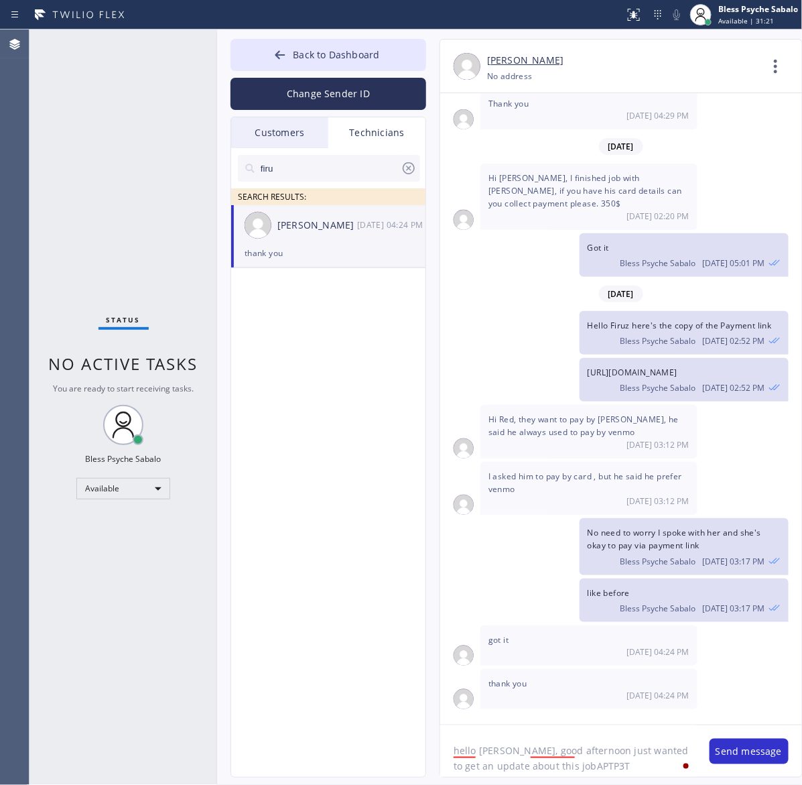
type textarea "hello Firuz, good afternoon just wanted to get an update about this job APTP3T"
click at [611, 761] on textarea "hello Firuz, good afternoon just wanted to get an update about this job APTP3T" at bounding box center [568, 751] width 256 height 52
click at [612, 765] on textarea "hello Firuz, good afternoon just wanted to get an update about this job APTP3T" at bounding box center [568, 751] width 256 height 52
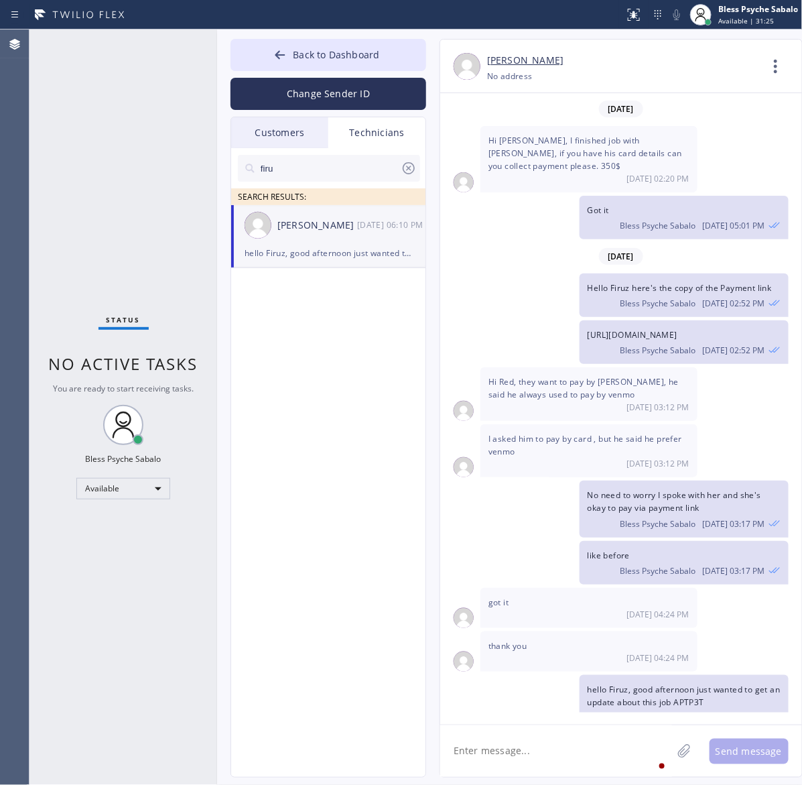
scroll to position [8486, 0]
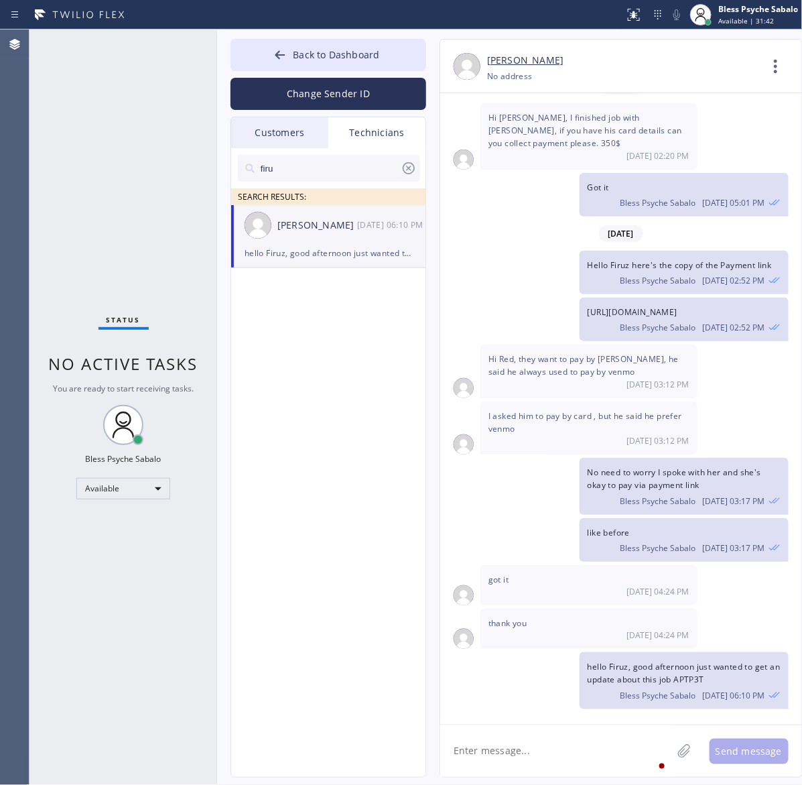
drag, startPoint x: 526, startPoint y: 639, endPoint x: 530, endPoint y: 645, distance: 7.3
click at [526, 640] on div "[DATE] 04:24 PM" at bounding box center [589, 634] width 201 height 11
click at [252, 359] on div "firu SEARCH RESULTS: [PERSON_NAME] [DATE] 06:10 PM hello Firuz, good afternoon …" at bounding box center [329, 478] width 196 height 660
click at [363, 292] on ul "[PERSON_NAME] [DATE] 06:10 PM hello Firuz, good afternoon just wanted to get an…" at bounding box center [329, 251] width 196 height 93
click at [399, 166] on input "firu" at bounding box center [329, 168] width 141 height 27
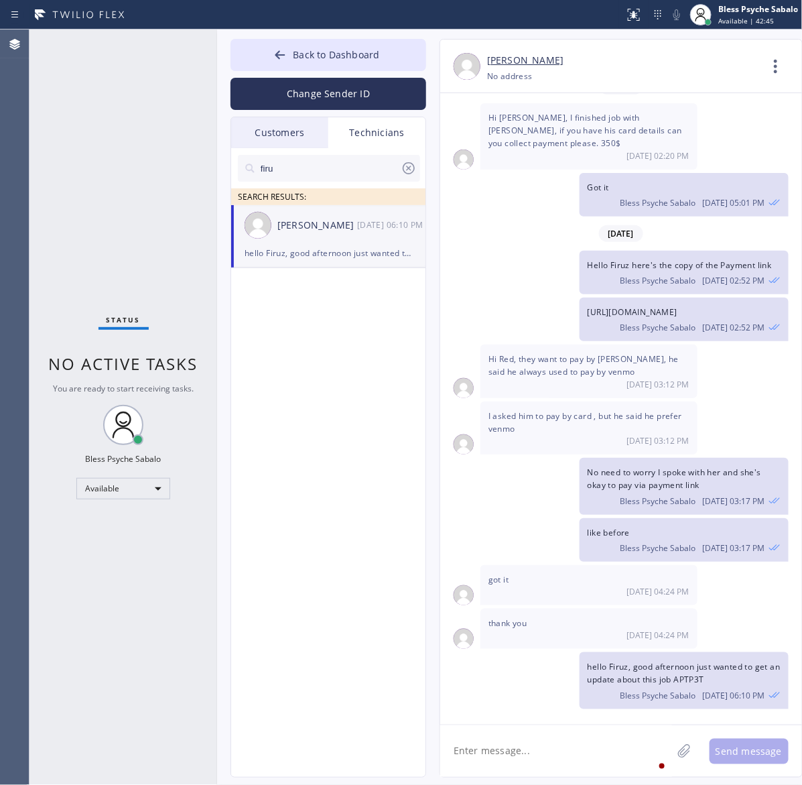
click at [411, 166] on icon at bounding box center [409, 168] width 16 height 16
drag, startPoint x: 394, startPoint y: 142, endPoint x: 387, endPoint y: 141, distance: 7.4
click at [393, 141] on div "Technicians" at bounding box center [376, 132] width 97 height 31
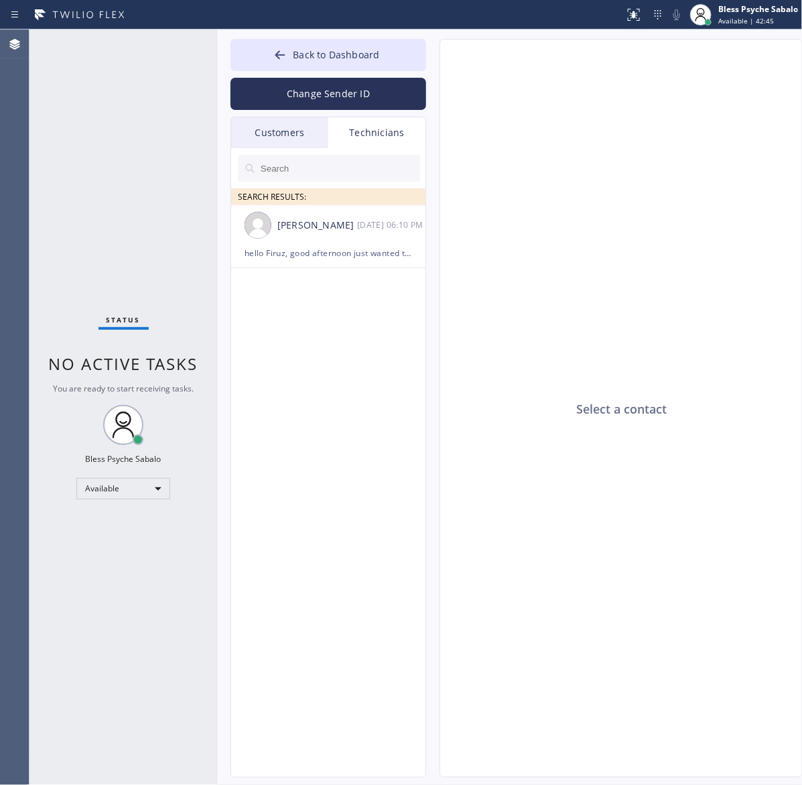
click at [292, 145] on div "Customers" at bounding box center [279, 132] width 97 height 31
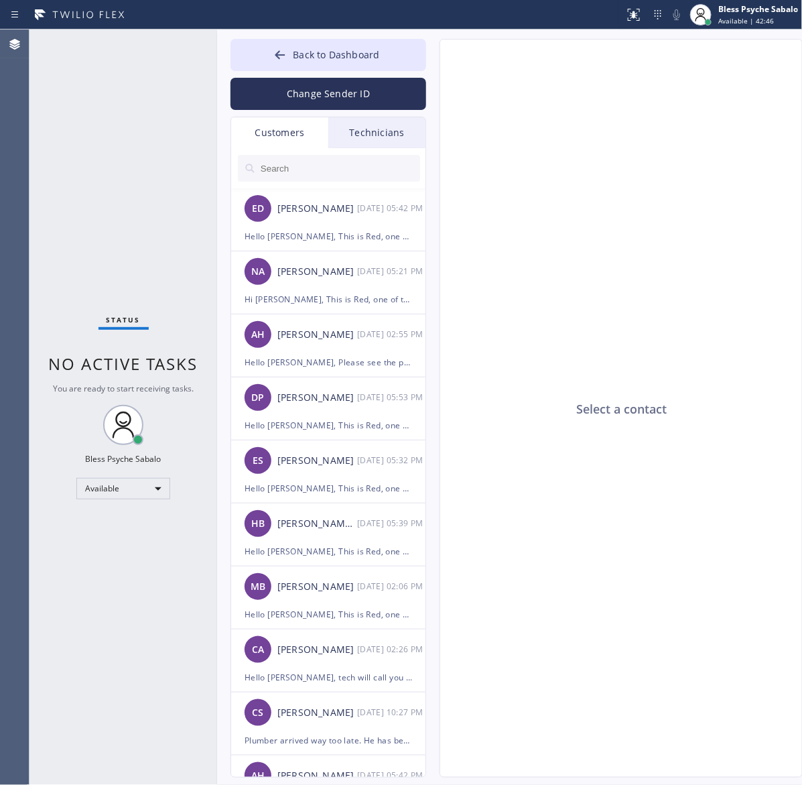
click at [336, 126] on div "Technicians" at bounding box center [376, 132] width 97 height 31
